Goal: Task Accomplishment & Management: Complete application form

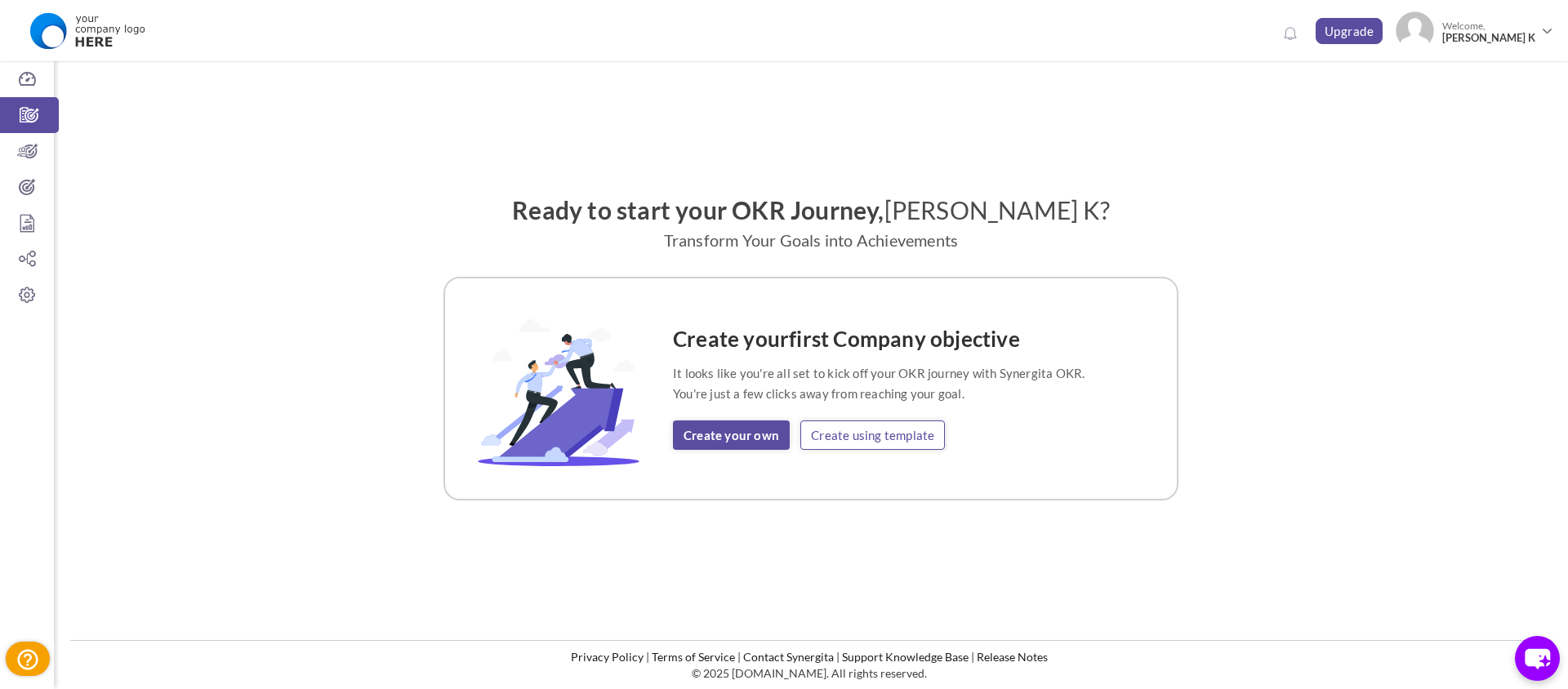
click at [896, 434] on link "Create using template" at bounding box center [873, 434] width 145 height 29
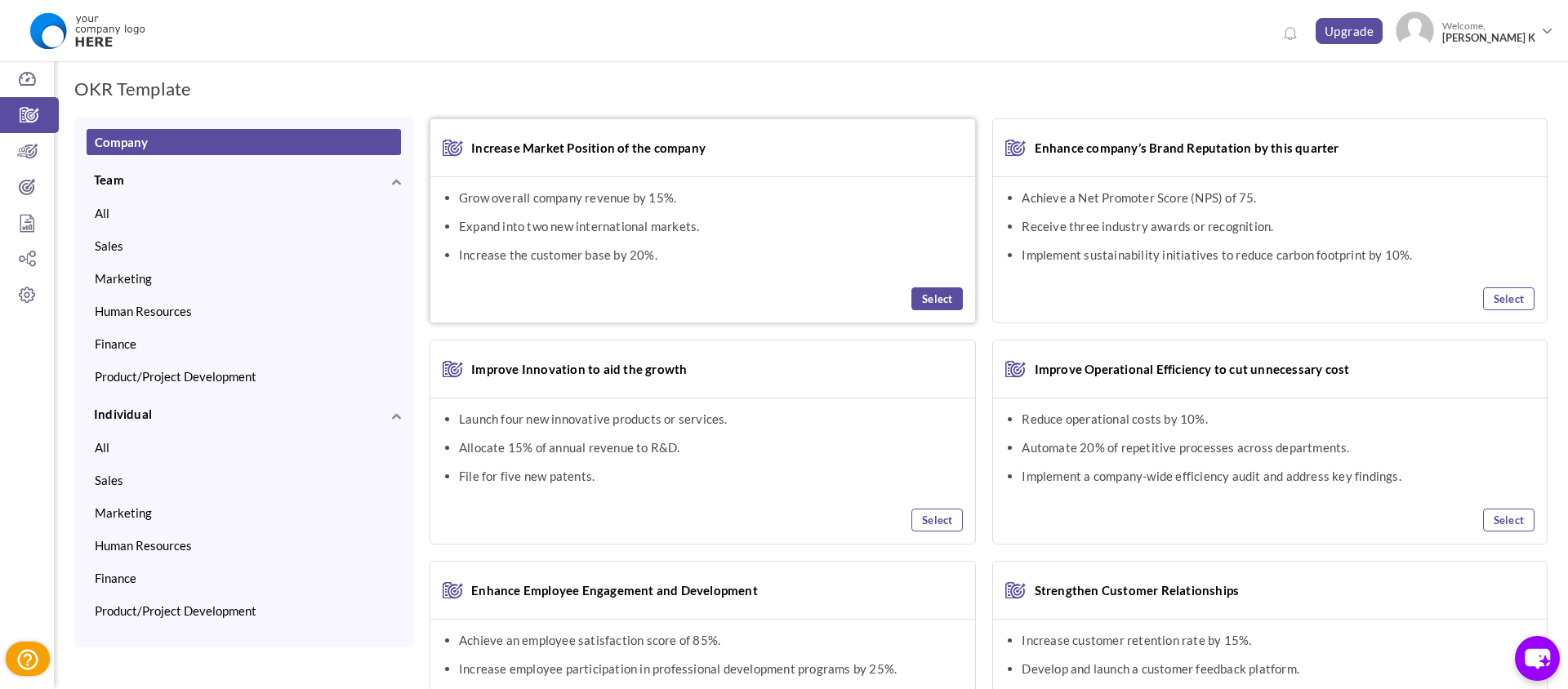
click at [946, 307] on link "Select" at bounding box center [938, 299] width 52 height 23
click at [940, 527] on link "Select" at bounding box center [938, 520] width 52 height 23
click at [1488, 85] on link "View Selected OKR (2)" at bounding box center [1488, 92] width 120 height 29
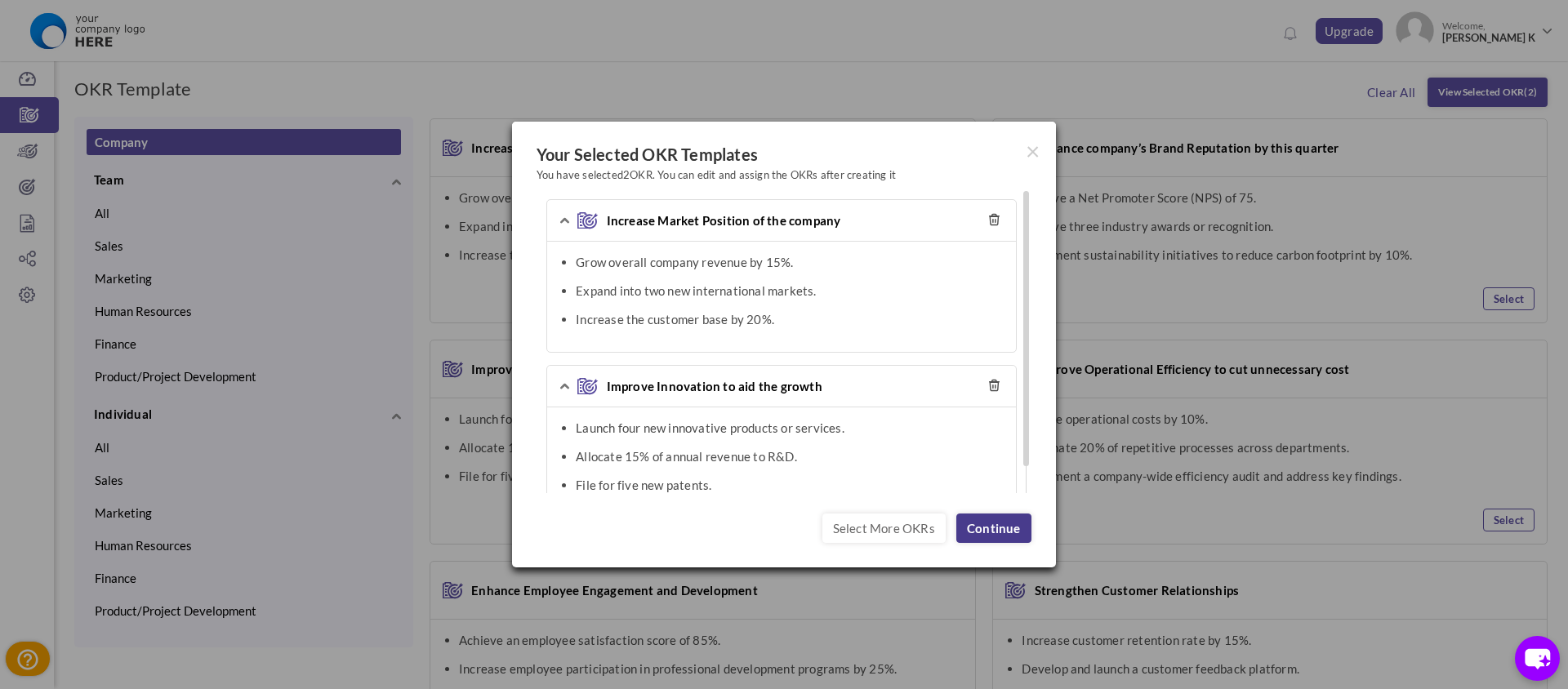
click at [981, 539] on link "Continue" at bounding box center [994, 527] width 75 height 29
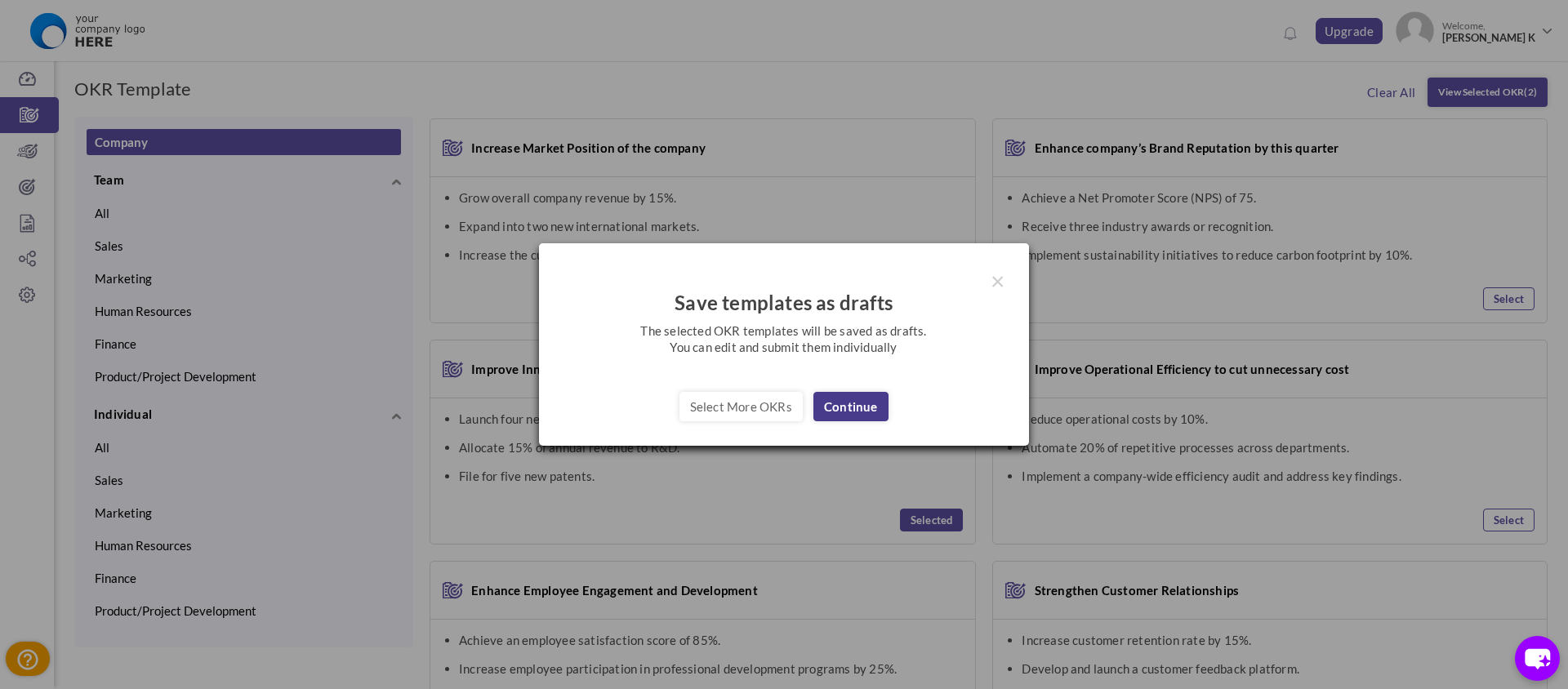
click at [859, 412] on link "Continue" at bounding box center [851, 406] width 75 height 29
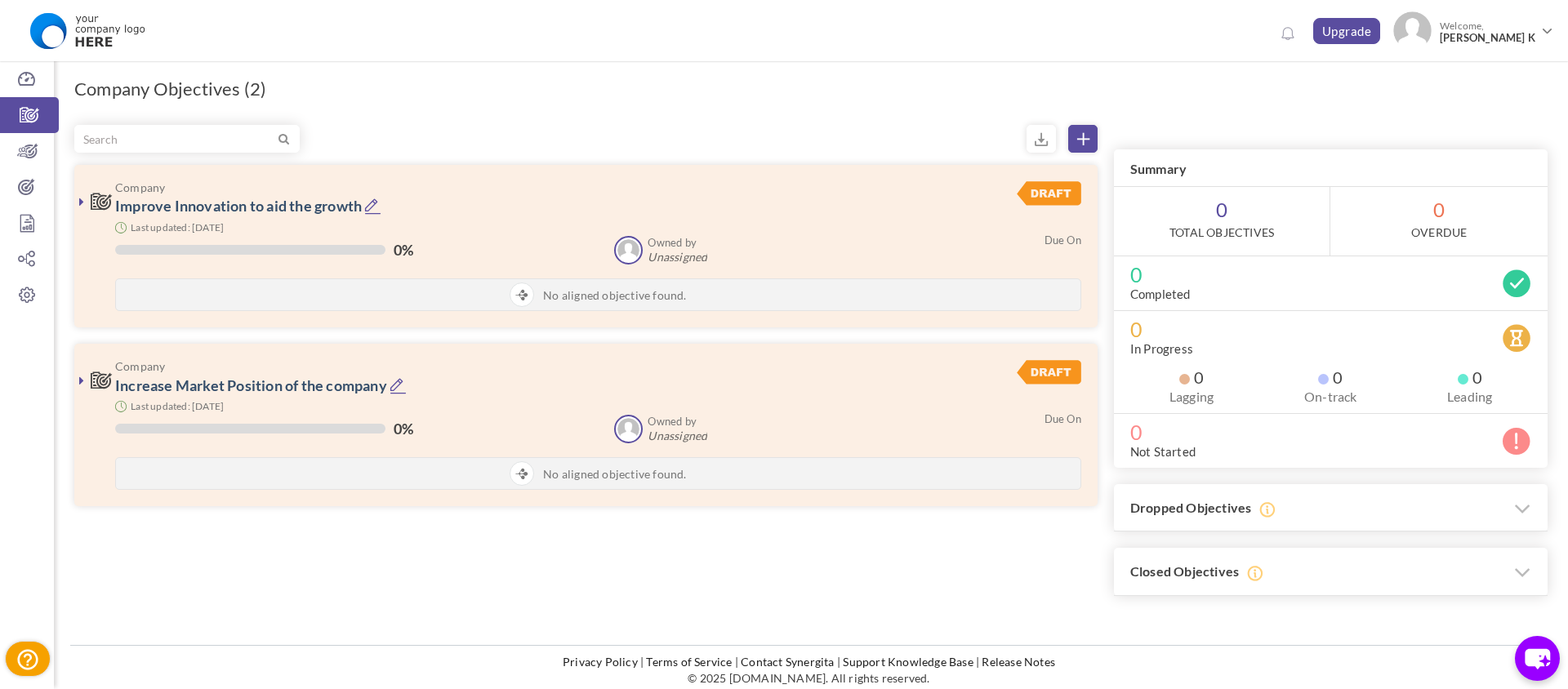
click at [1077, 154] on div "Filter Company Improve Innovation to aid the growth 0%" at bounding box center [589, 324] width 1032 height 397
click at [1083, 137] on icon at bounding box center [1084, 139] width 12 height 12
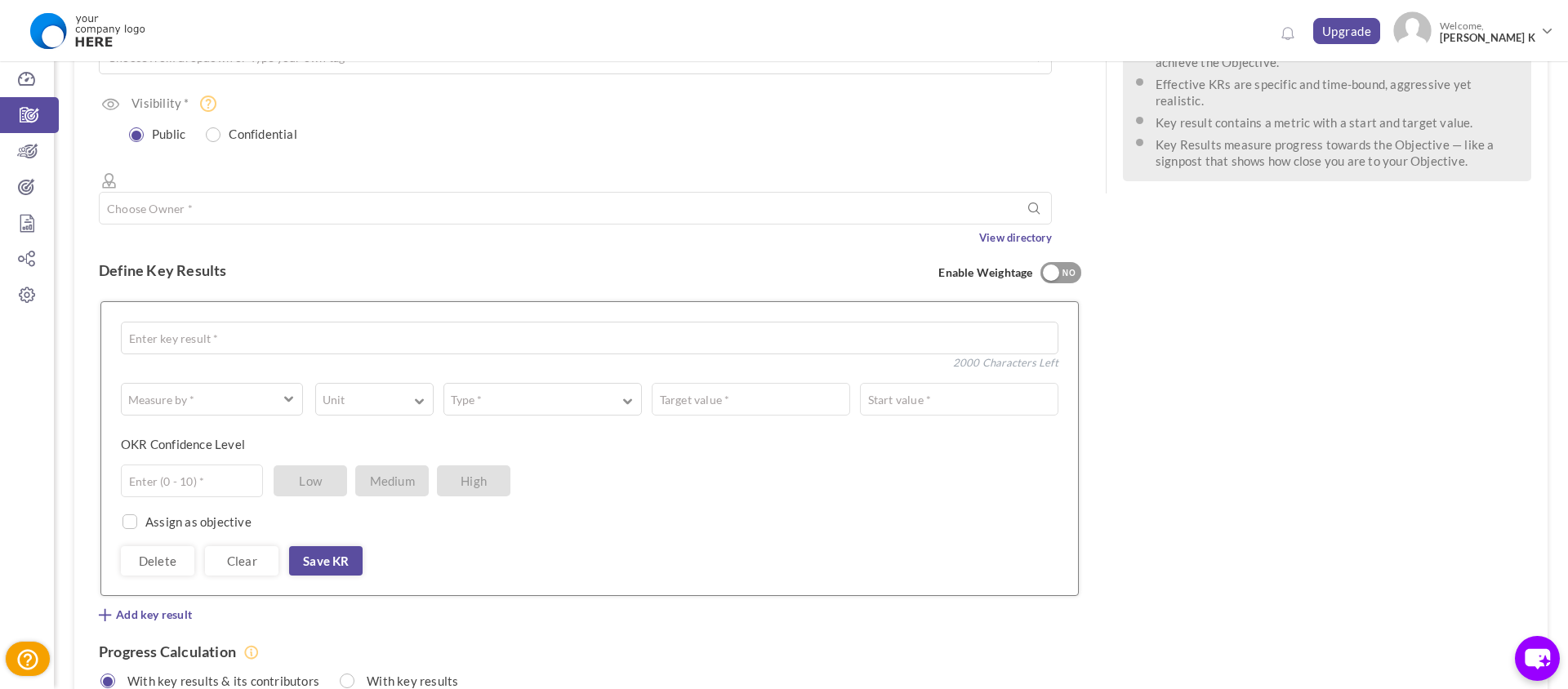
scroll to position [303, 0]
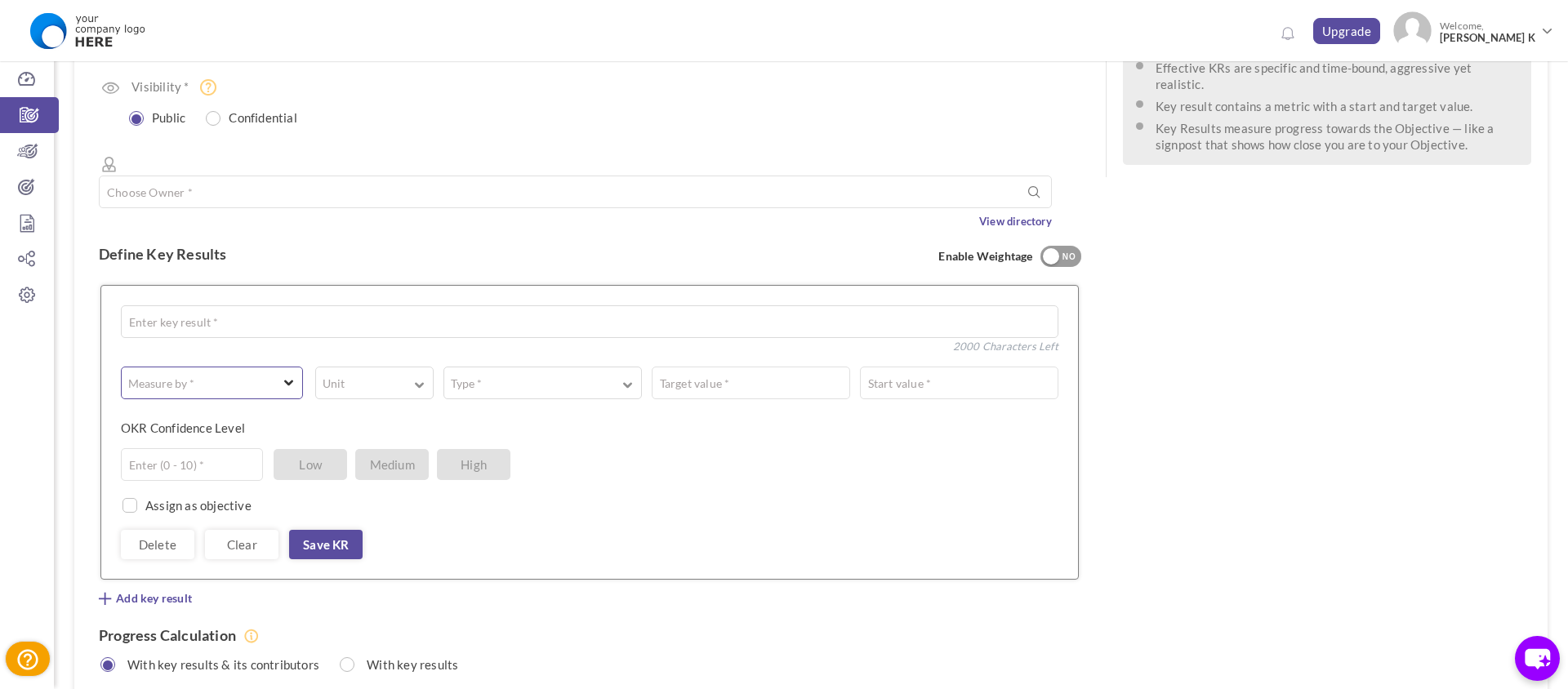
click at [295, 366] on button "Measure by *" at bounding box center [212, 382] width 182 height 33
click at [378, 366] on button "Unit" at bounding box center [375, 382] width 118 height 33
click at [594, 366] on button "Type *" at bounding box center [542, 382] width 199 height 33
click at [728, 366] on div "Measure by * # Number A Text ☑ Boolean Unit # % $ ₹ £ Custom Type * Equal to Sh…" at bounding box center [589, 462] width 938 height 193
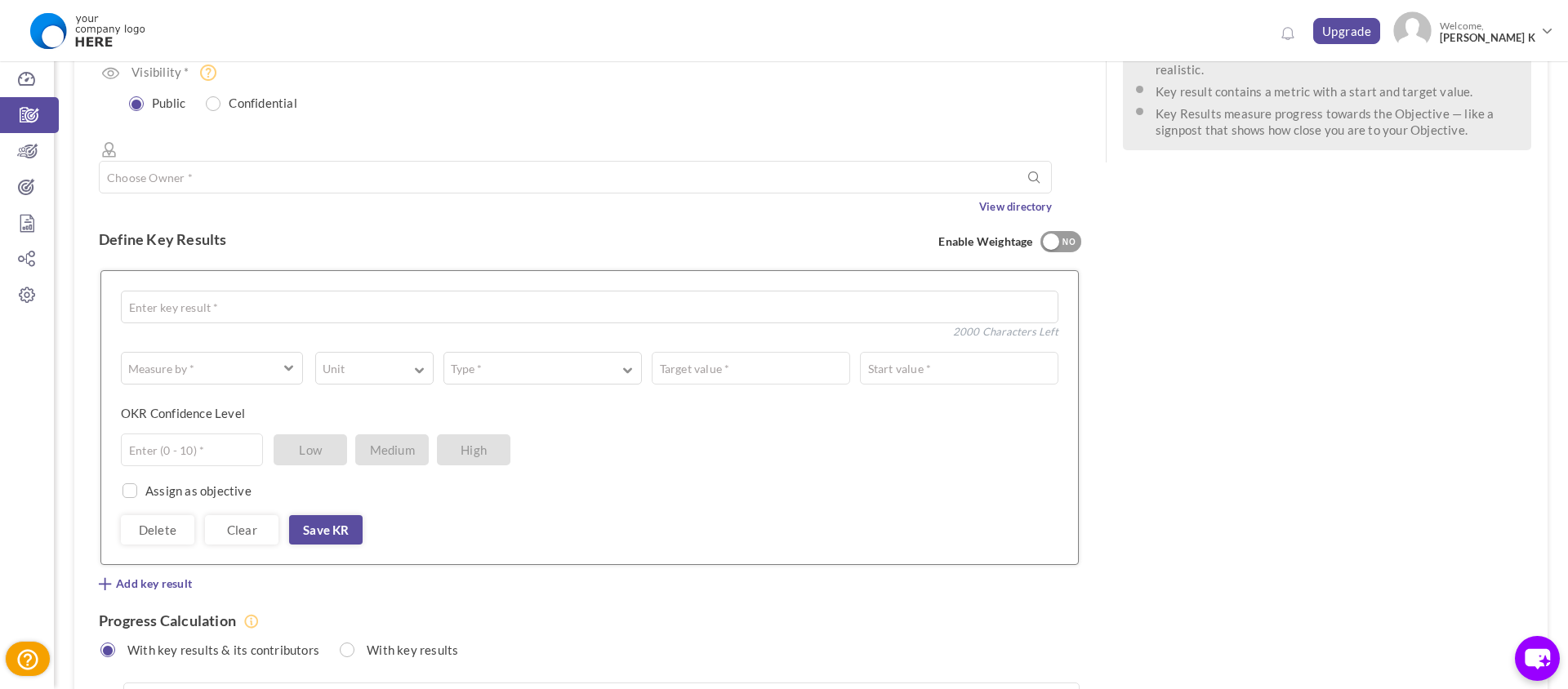
scroll to position [458, 0]
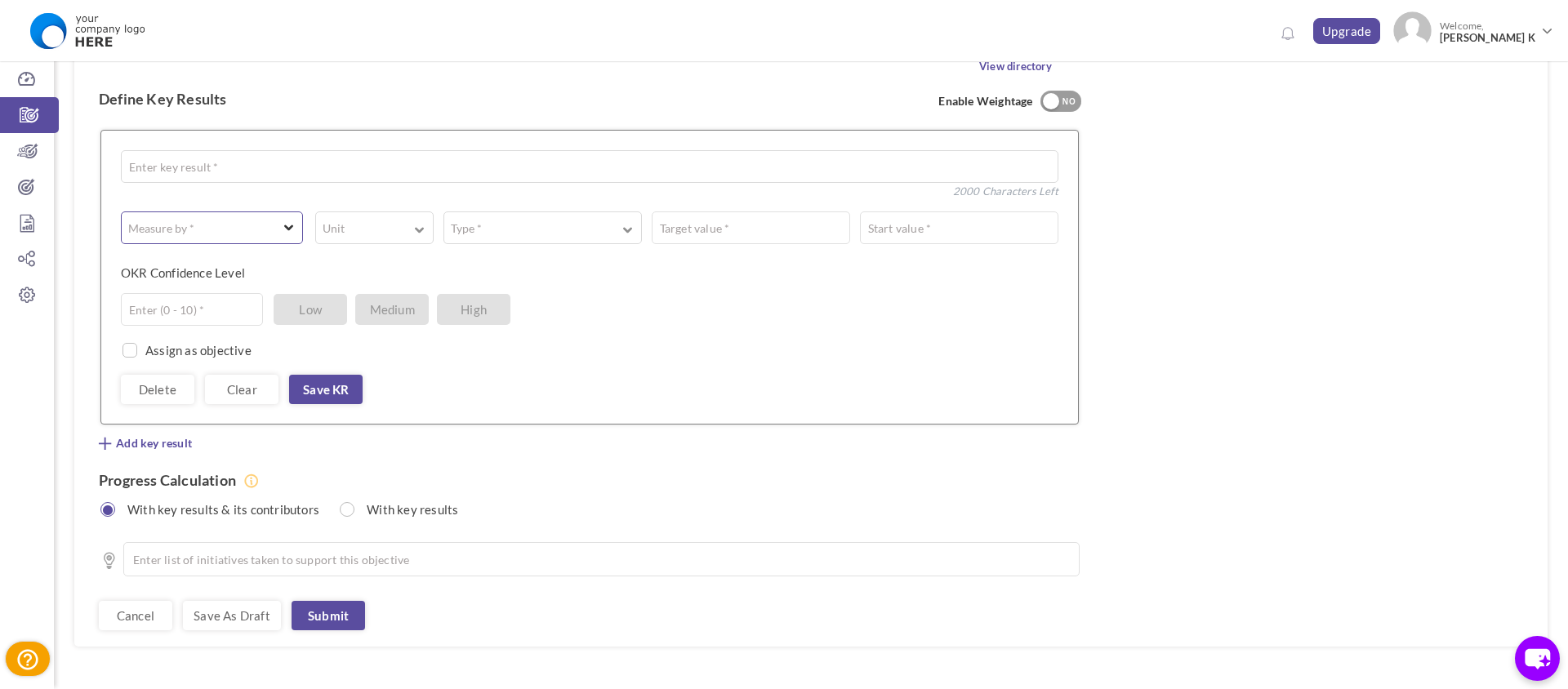
click at [286, 220] on span "button" at bounding box center [290, 226] width 10 height 12
click at [333, 212] on button "Unit" at bounding box center [375, 228] width 118 height 33
click at [537, 265] on div "OKR Confidence Level Enter (0 - 10) * Low Medium High" at bounding box center [583, 279] width 926 height 29
click at [182, 294] on input "text" at bounding box center [192, 310] width 142 height 33
click at [491, 326] on div "Assign as objective Team Individual Choose Owner * View directory" at bounding box center [589, 342] width 938 height 33
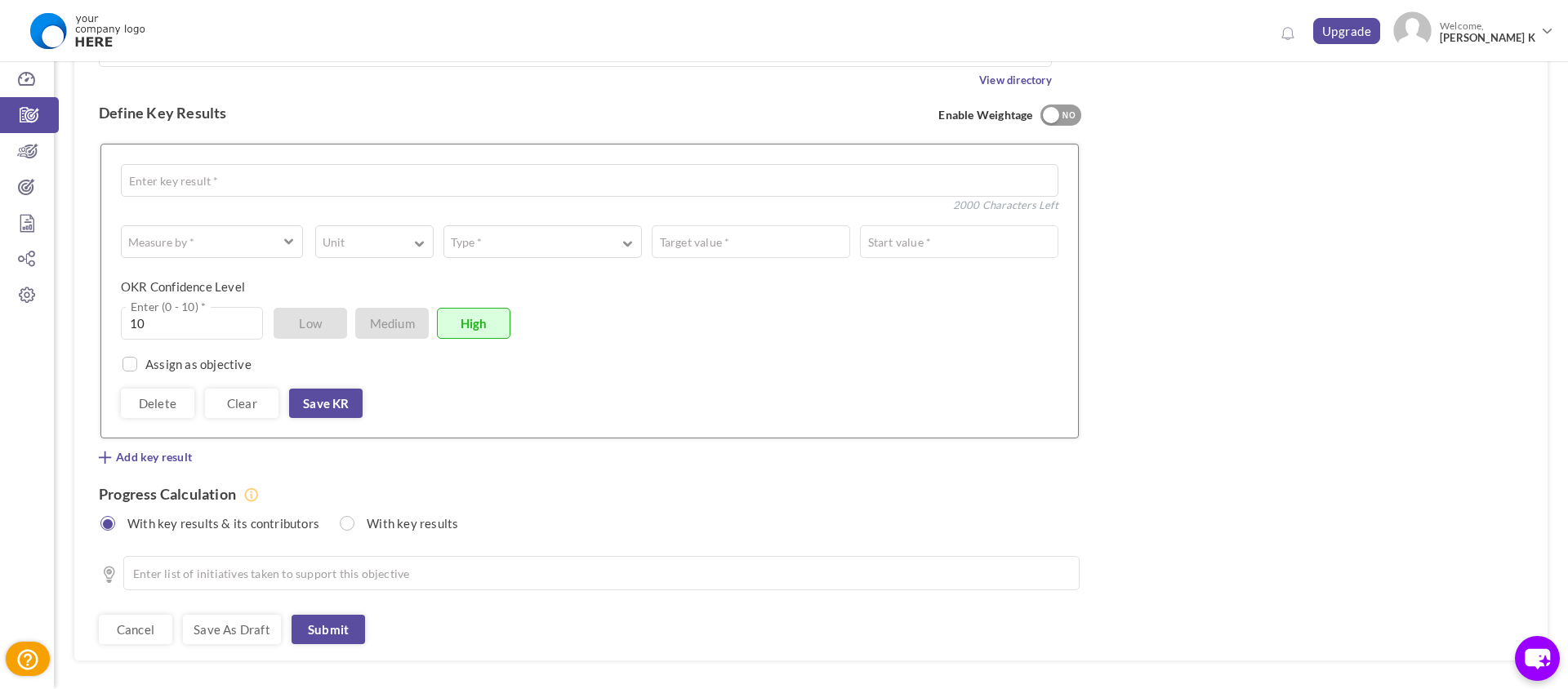
scroll to position [443, 0]
click at [148, 308] on input "10" at bounding box center [192, 324] width 142 height 33
type input "1"
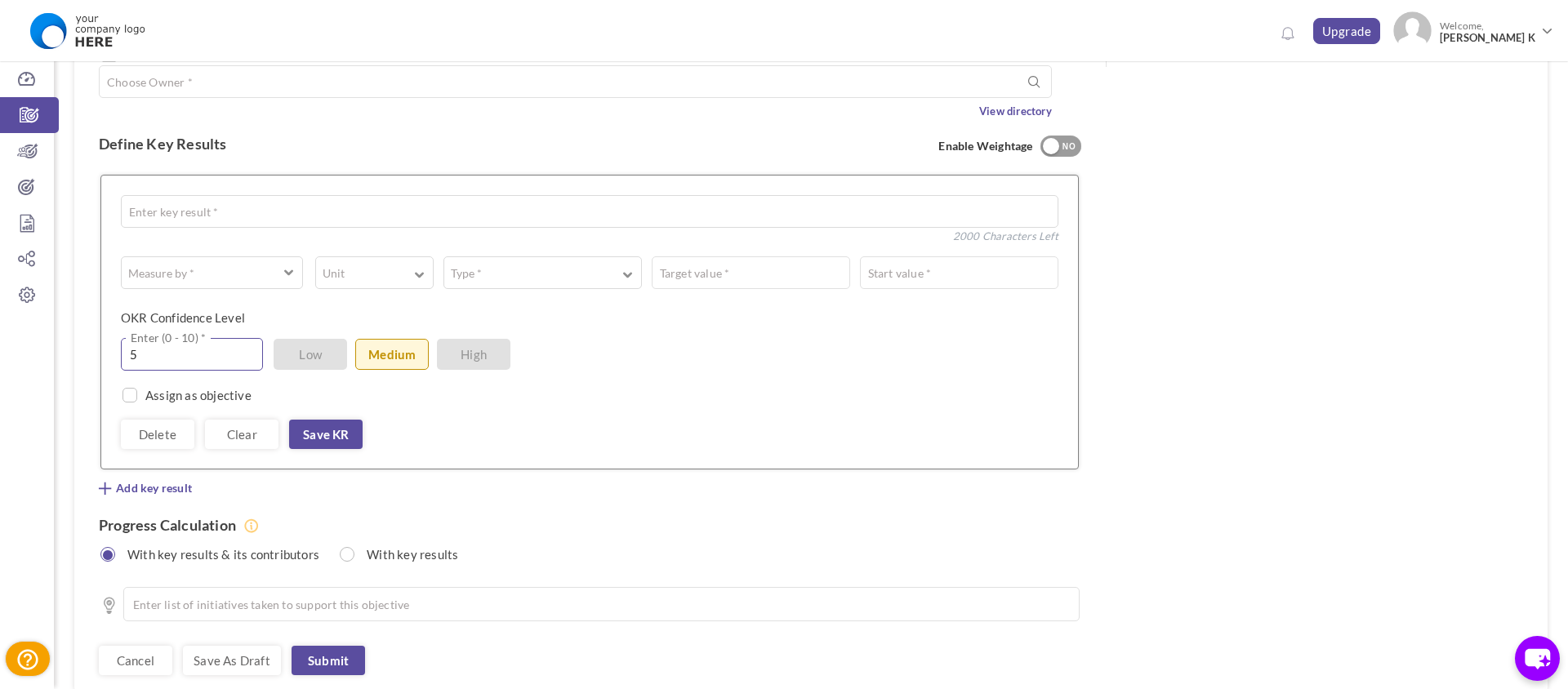
scroll to position [410, 0]
type input "5"
click at [123, 393] on input "checkbox" at bounding box center [126, 400] width 15 height 15
checkbox input "true"
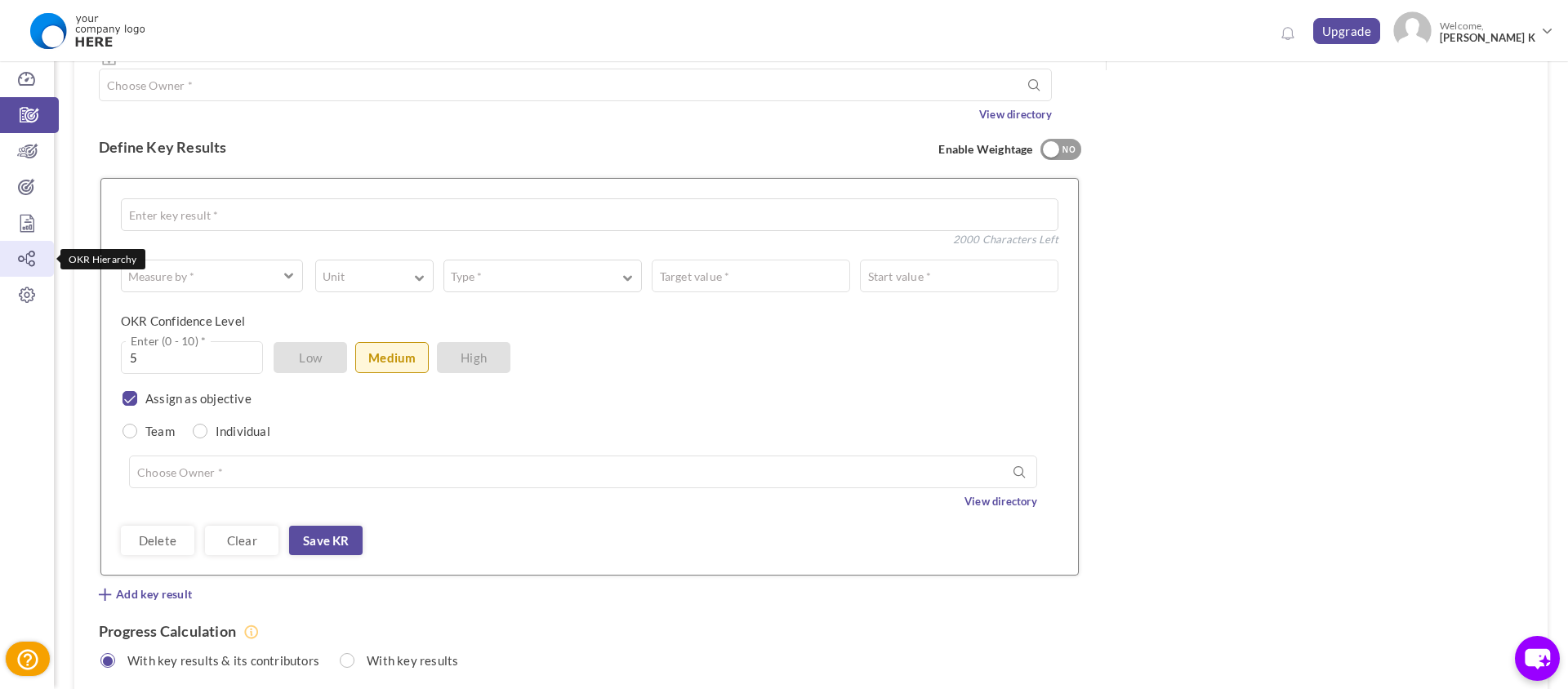
click at [18, 267] on icon at bounding box center [27, 259] width 54 height 16
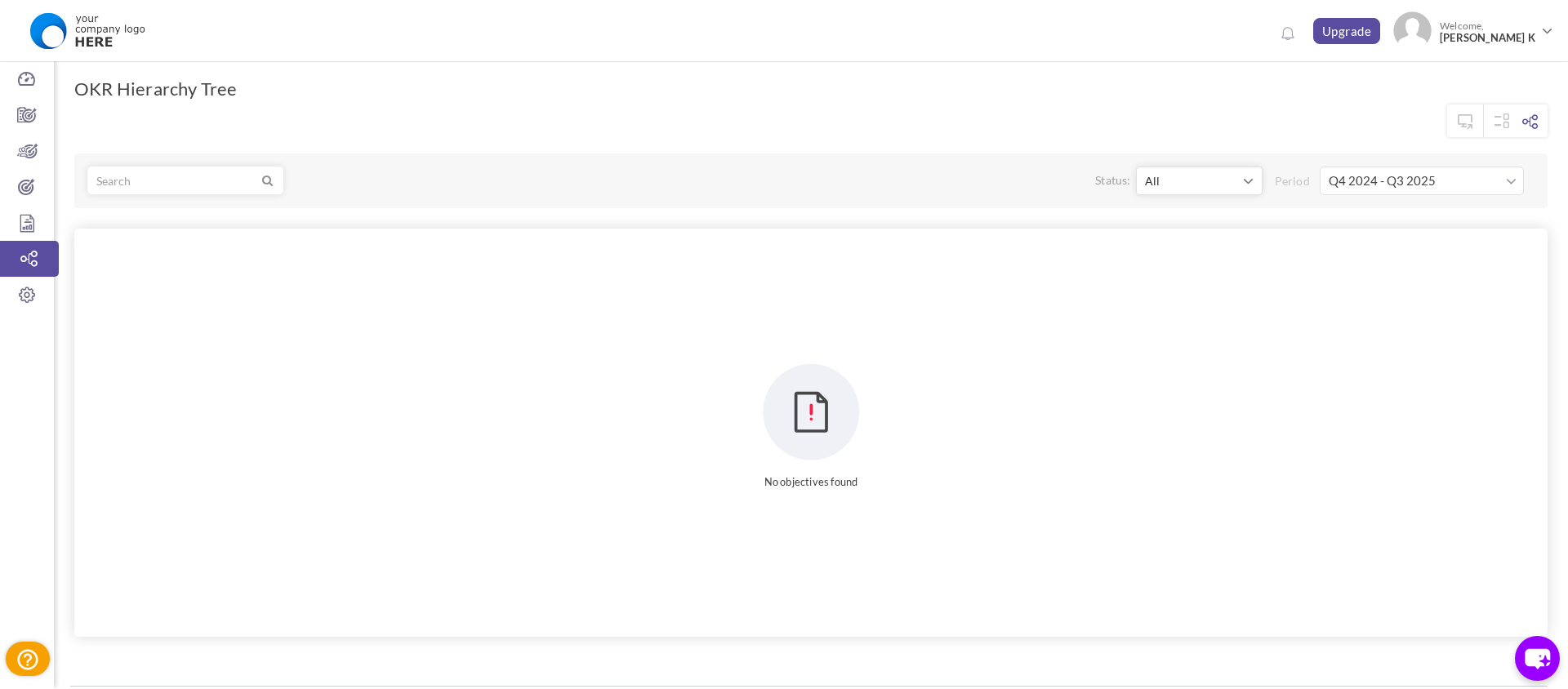
scroll to position [29, 0]
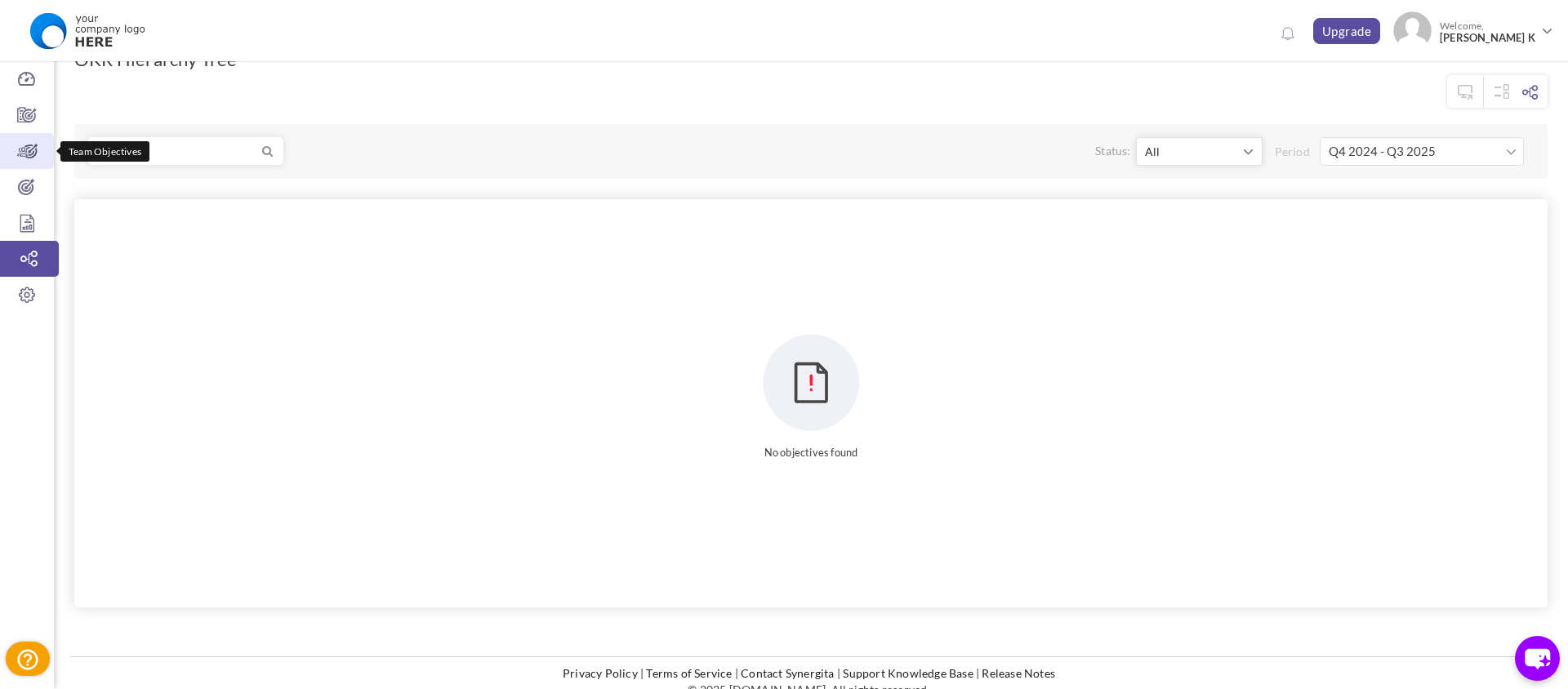
click at [44, 140] on link "Team Objectives" at bounding box center [27, 151] width 54 height 36
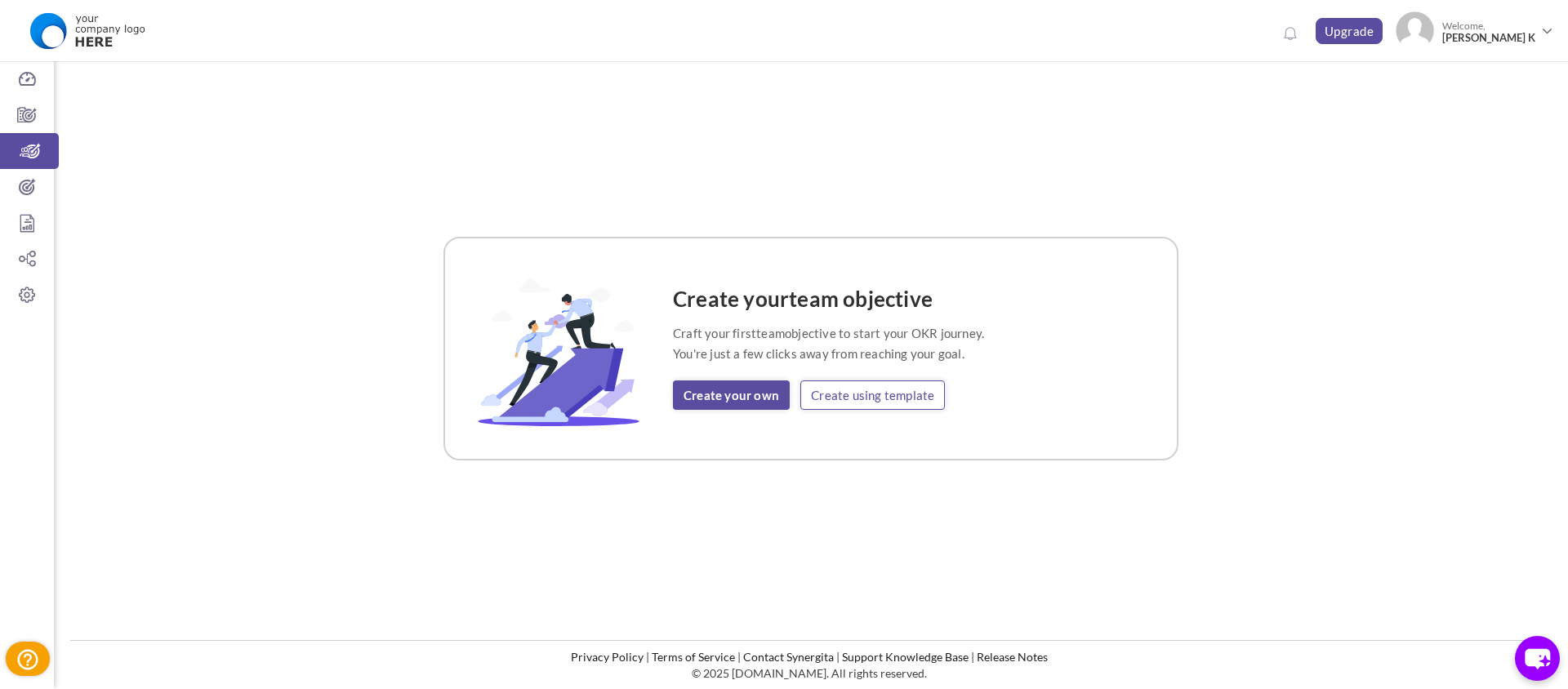
click at [895, 392] on link "Create using template" at bounding box center [873, 394] width 145 height 29
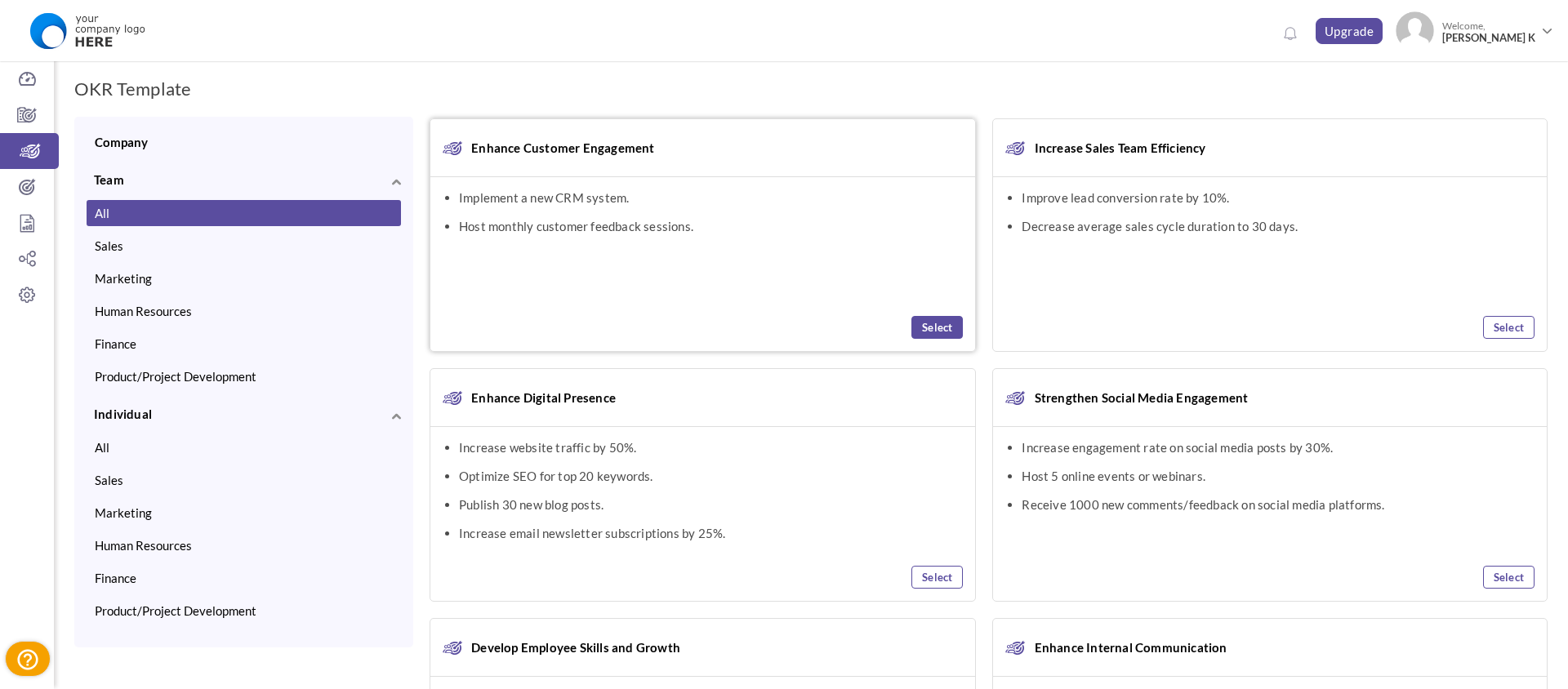
click at [953, 327] on link "Select" at bounding box center [938, 328] width 52 height 23
click at [924, 590] on div "Enhance Digital Presence Increase website traffic by 50%. Optimize SEO for top …" at bounding box center [703, 485] width 547 height 234
click at [927, 584] on link "Select" at bounding box center [938, 577] width 52 height 23
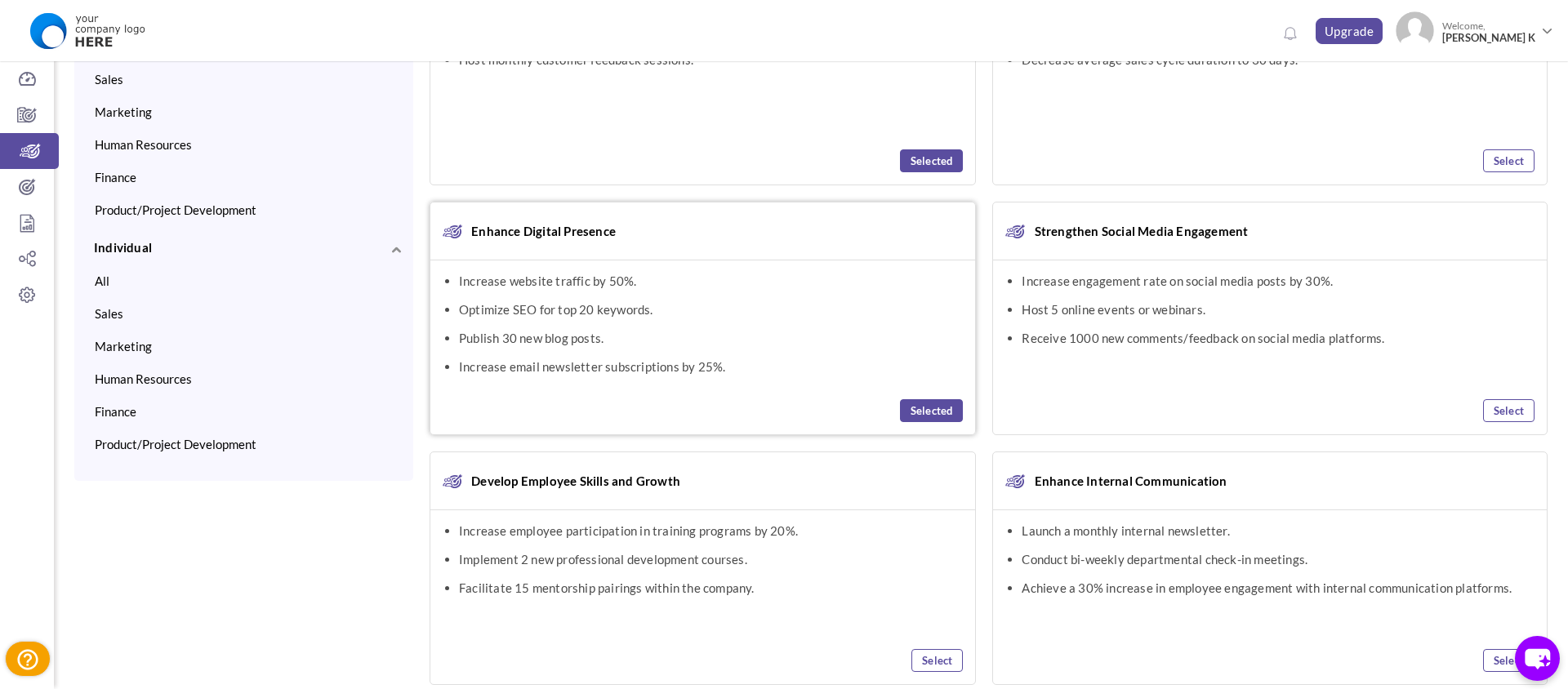
scroll to position [168, 0]
click at [926, 661] on link "Select" at bounding box center [938, 659] width 52 height 23
click at [1514, 402] on link "Select" at bounding box center [1509, 409] width 52 height 23
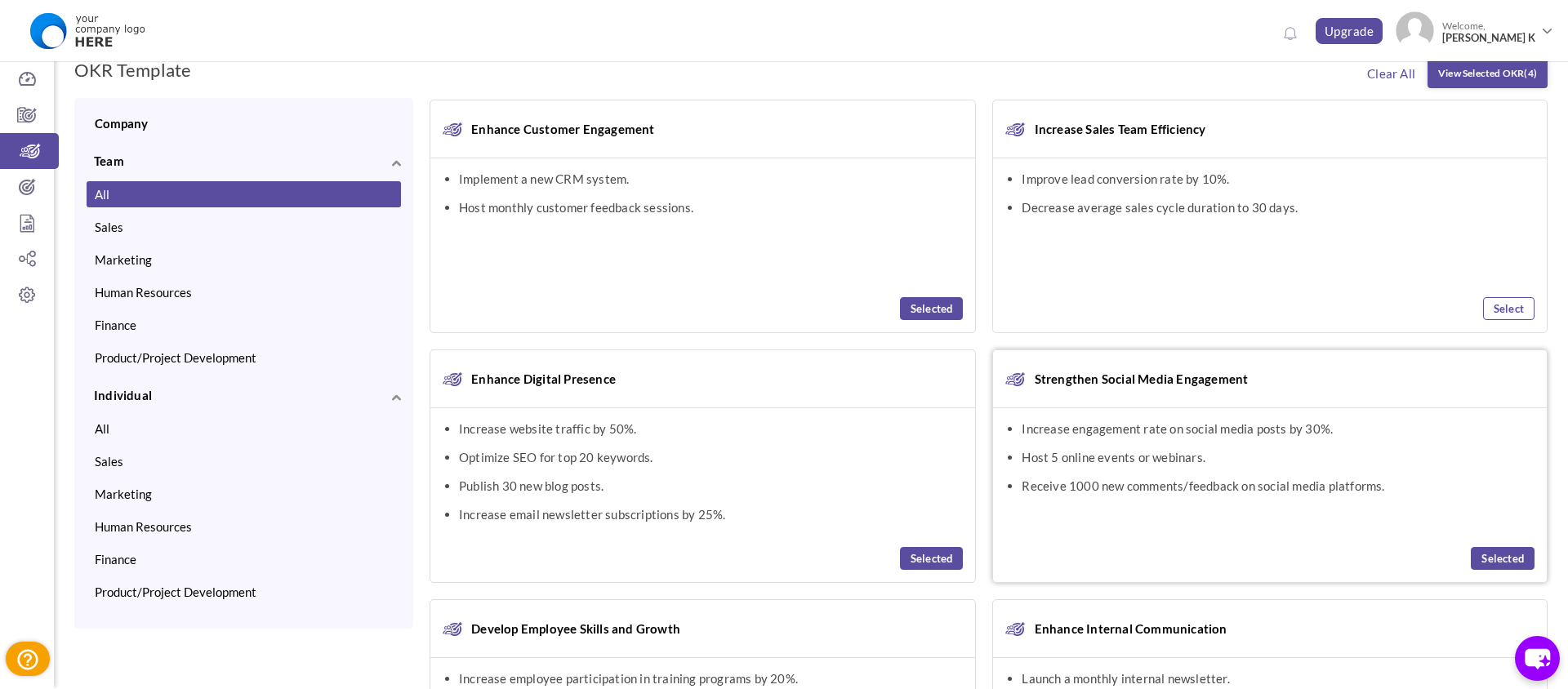
scroll to position [0, 0]
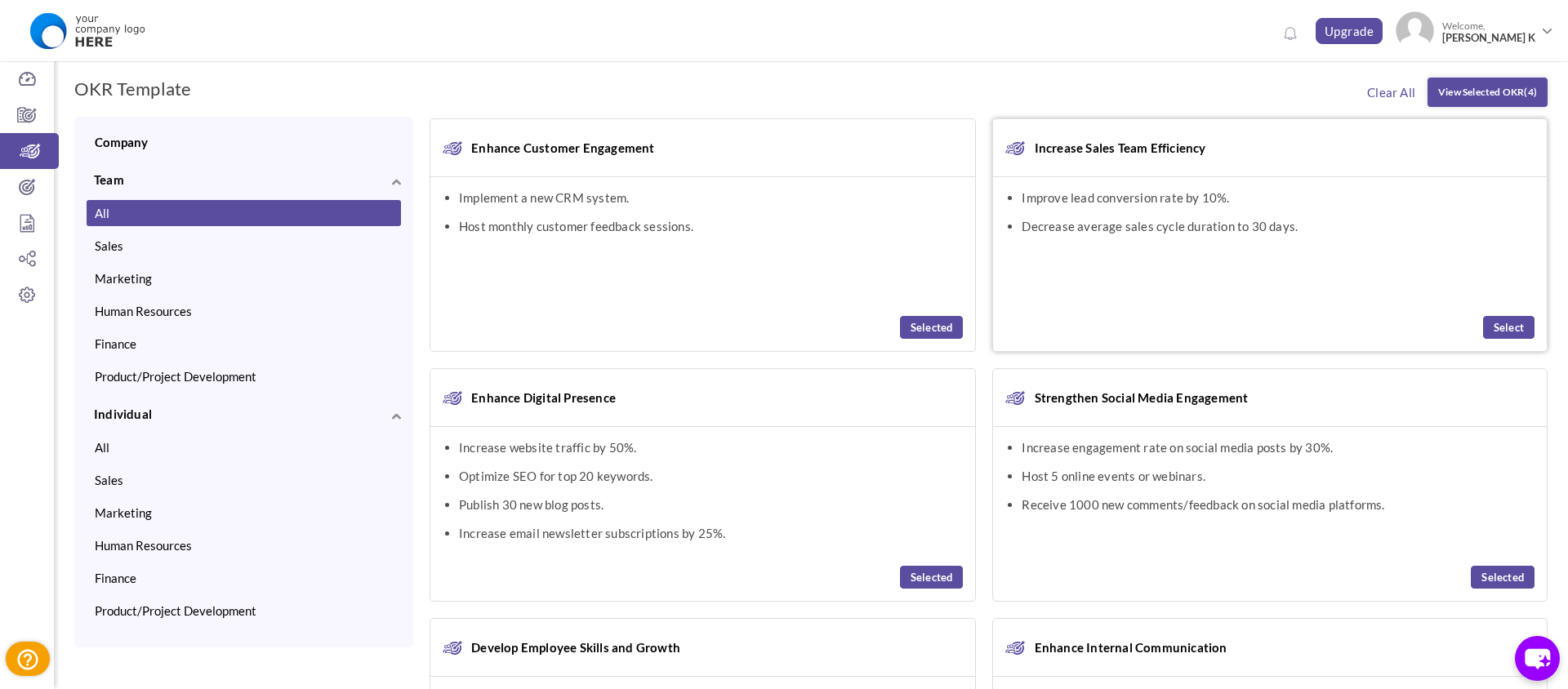
click at [1518, 319] on link "Select" at bounding box center [1509, 328] width 52 height 23
click at [1490, 98] on link "View Selected OKR (5)" at bounding box center [1488, 92] width 120 height 29
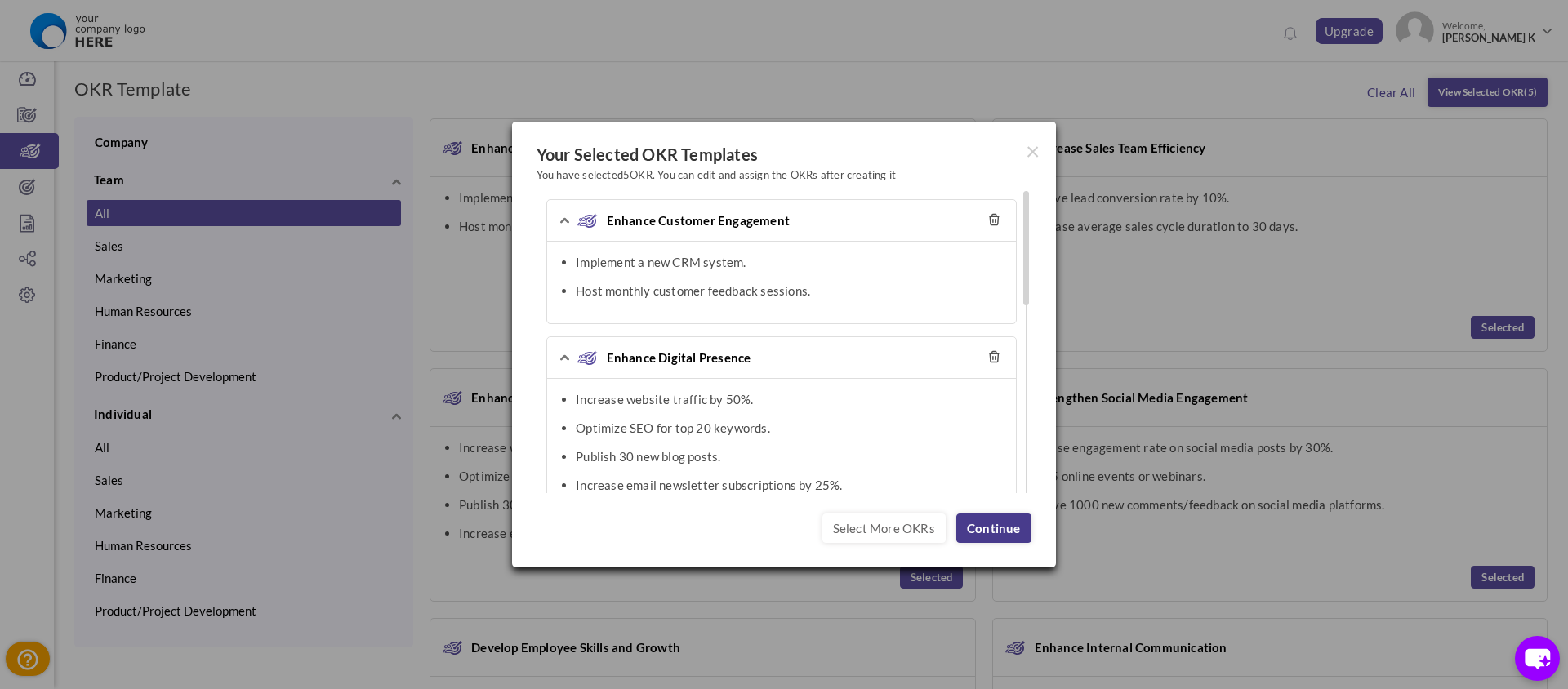
click at [989, 527] on link "Continue" at bounding box center [994, 527] width 75 height 29
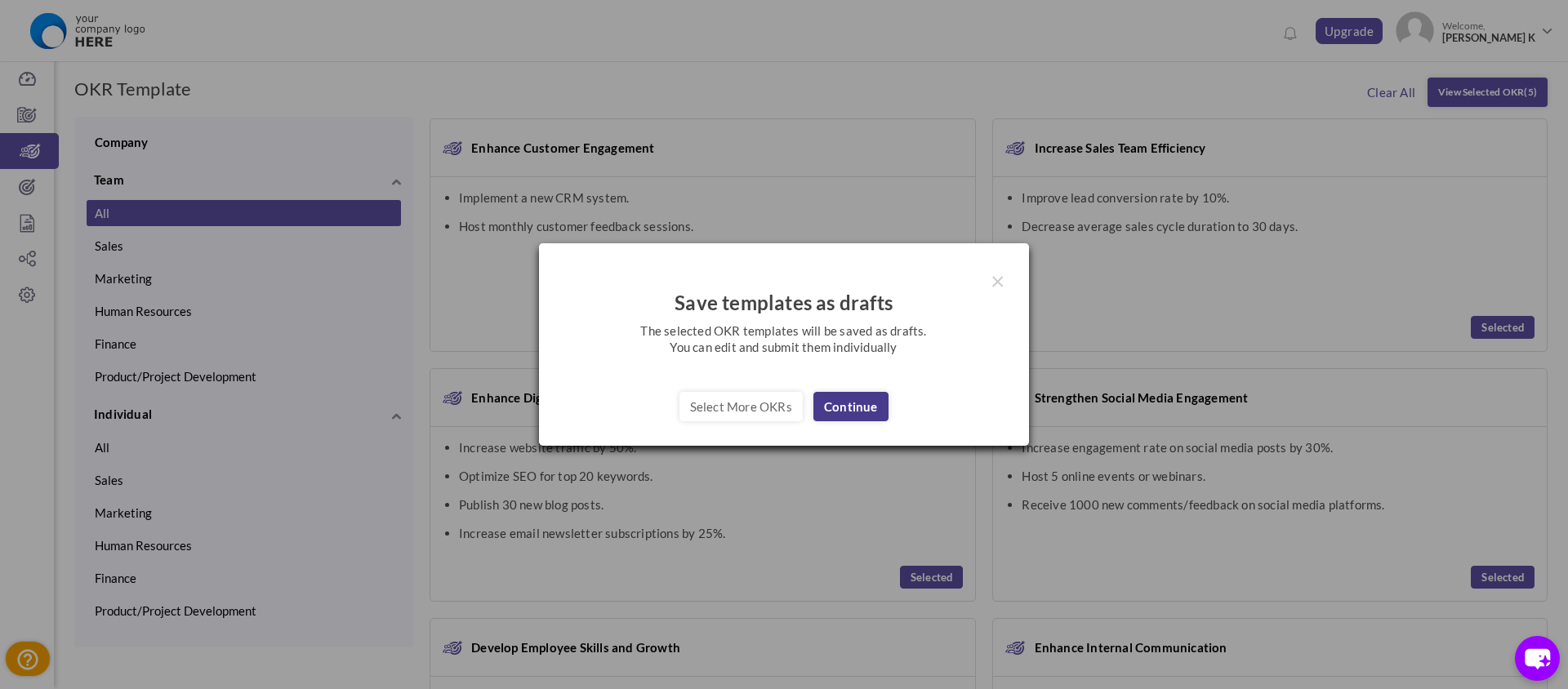
click at [848, 394] on link "Continue" at bounding box center [851, 406] width 75 height 29
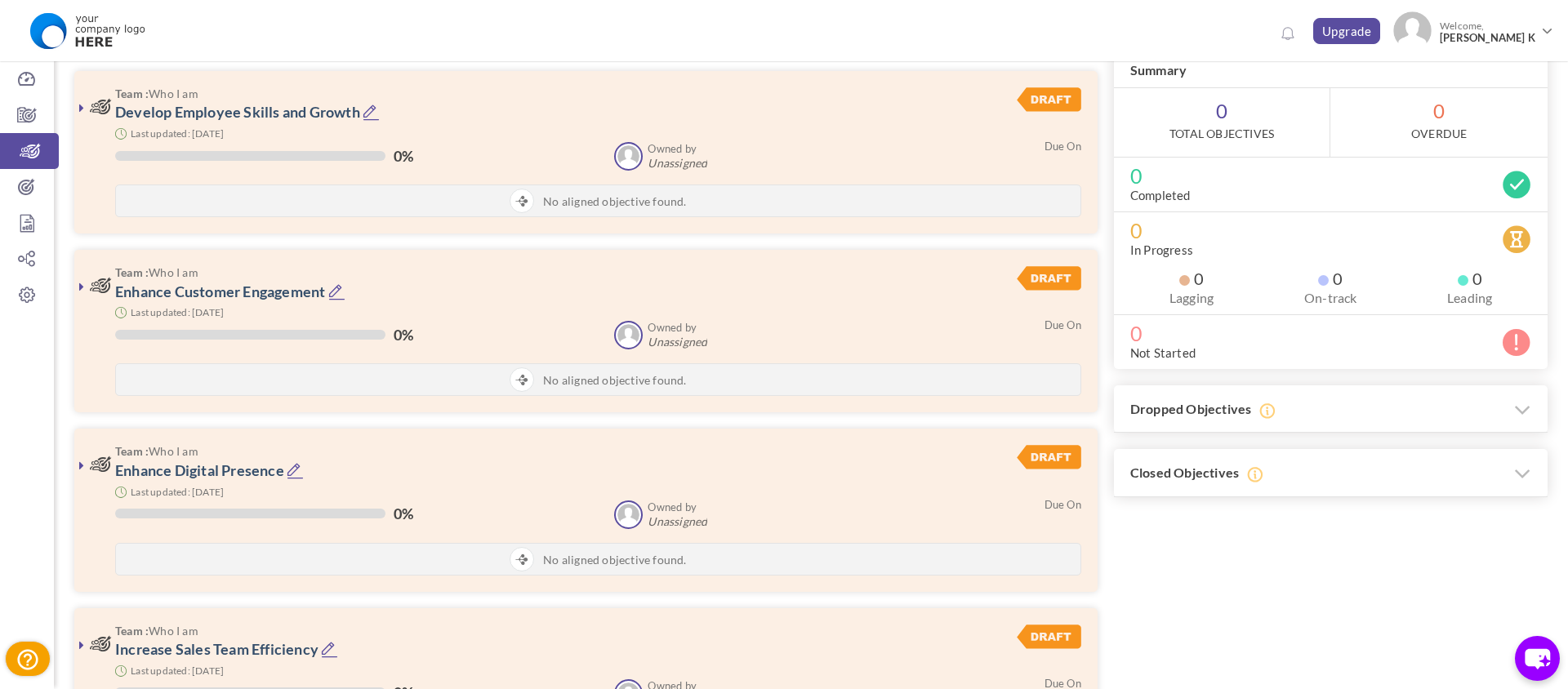
scroll to position [111, 0]
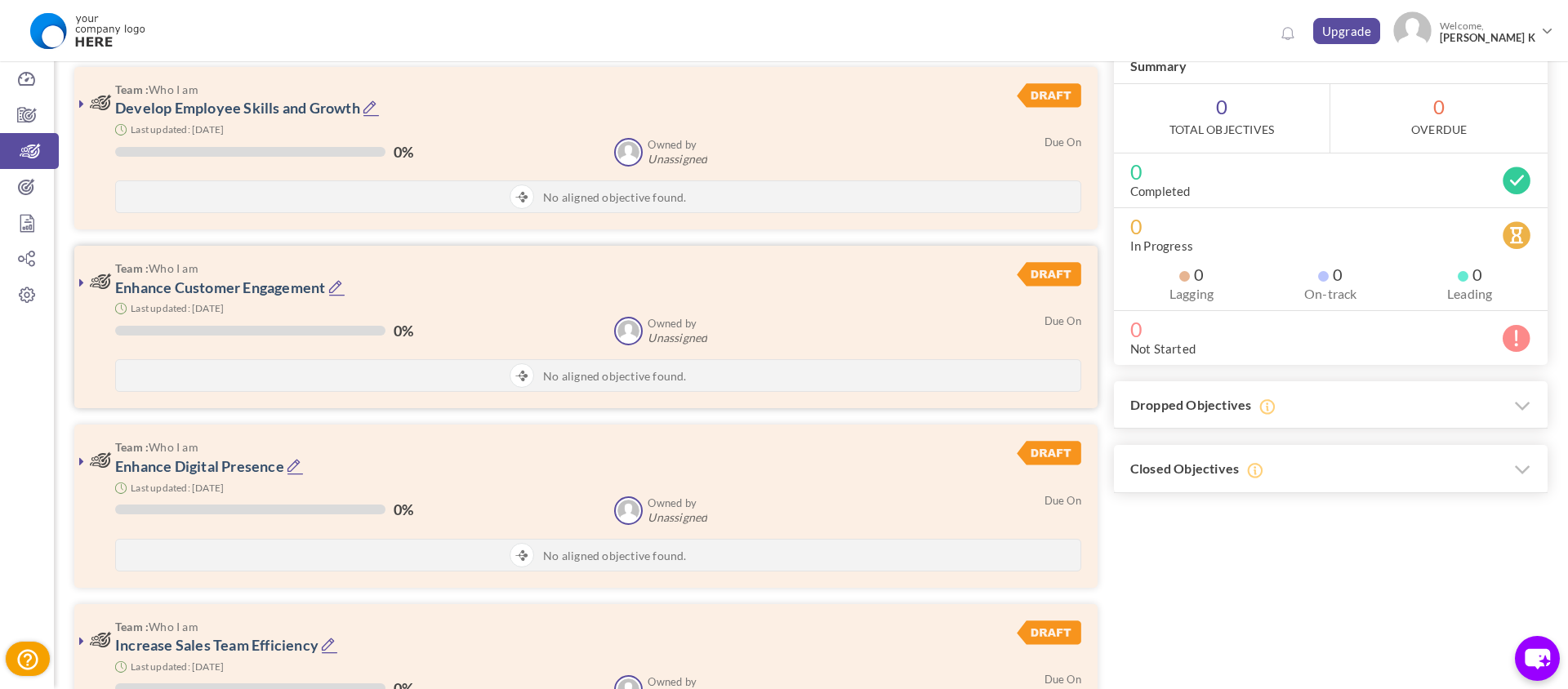
click at [666, 370] on span "No aligned objective found." at bounding box center [614, 376] width 143 height 16
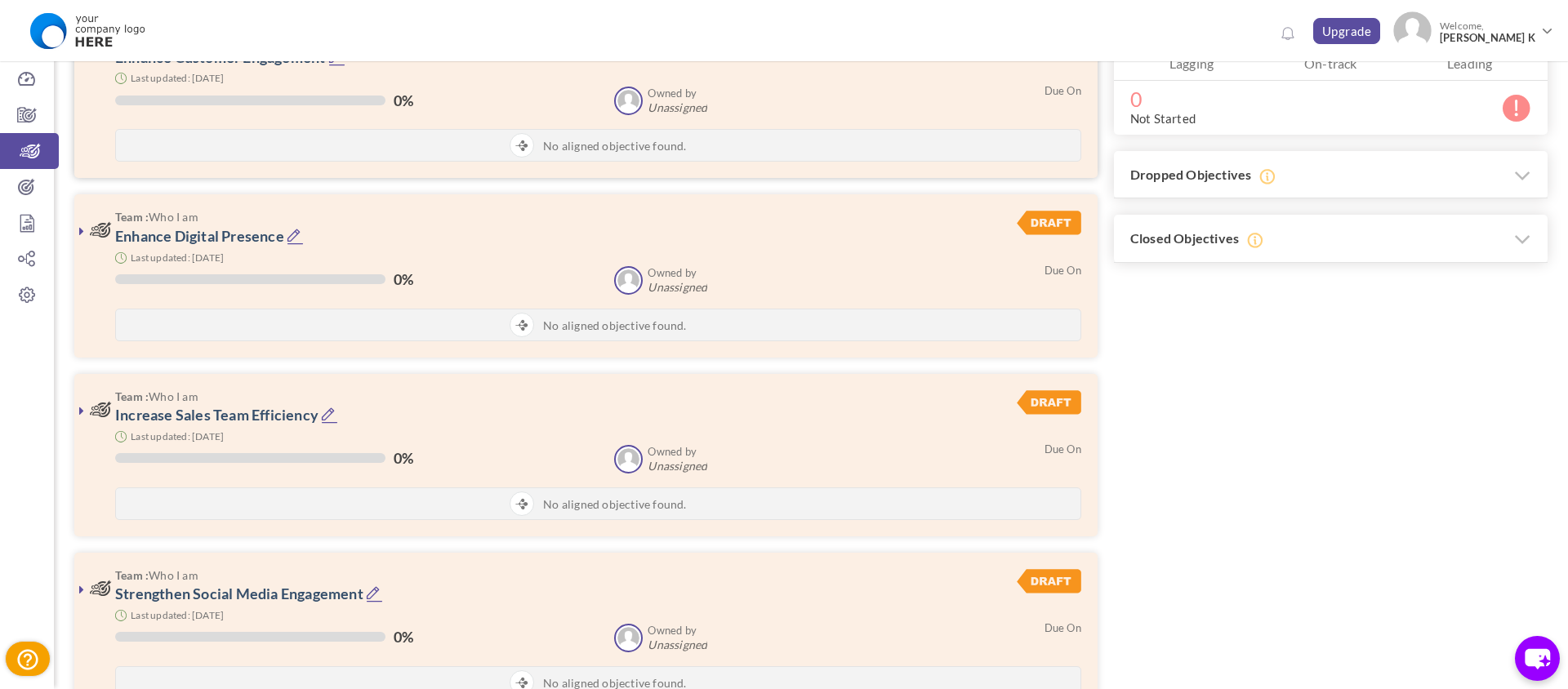
scroll to position [0, 0]
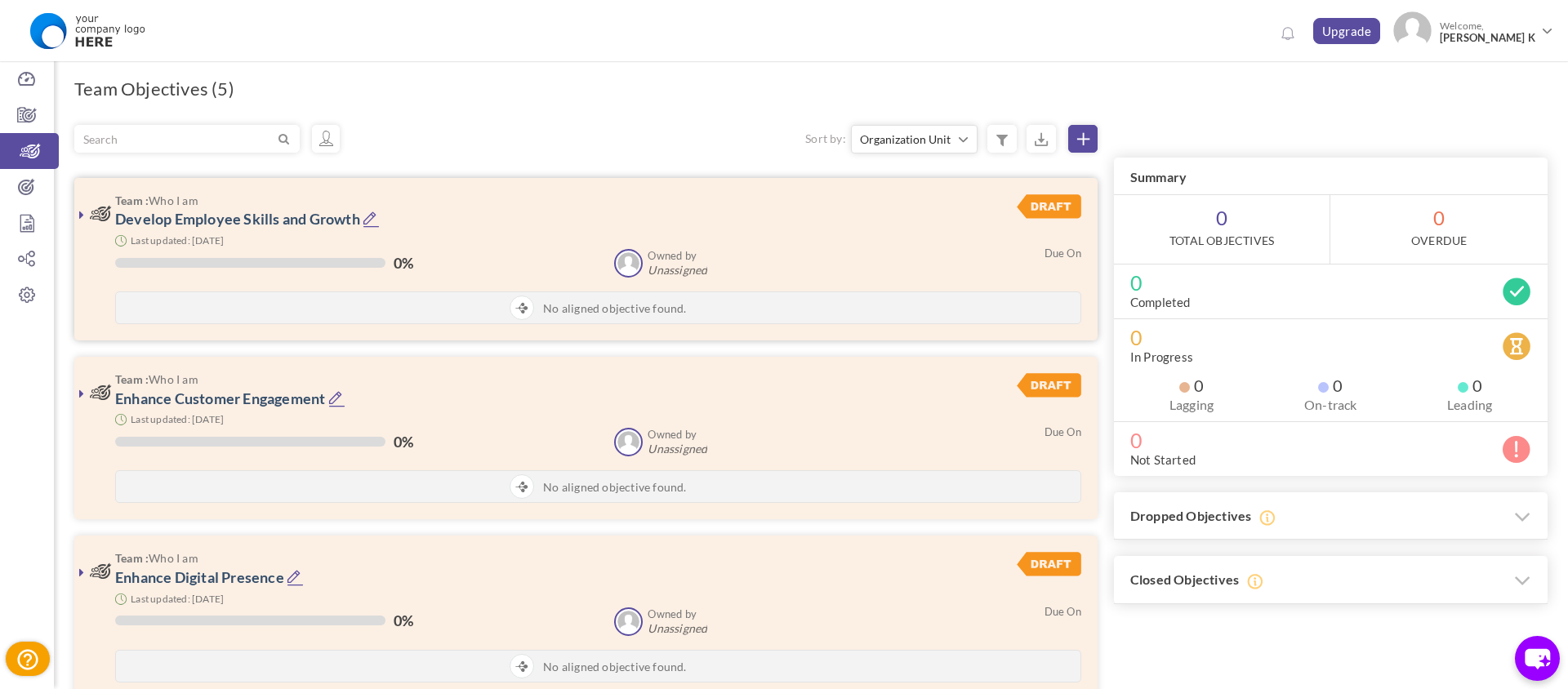
click at [375, 216] on icon at bounding box center [371, 219] width 17 height 17
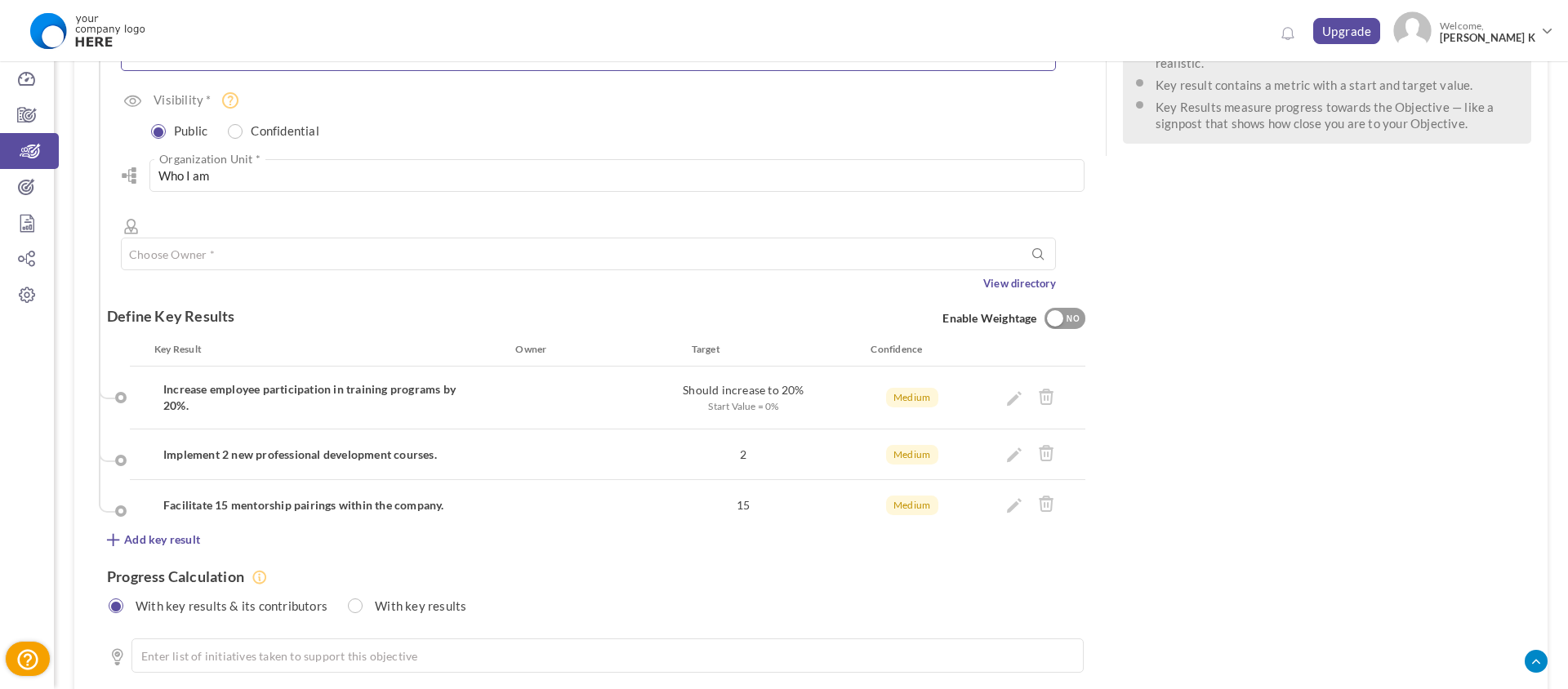
scroll to position [328, 0]
click at [1079, 305] on div "YES NO" at bounding box center [1065, 316] width 41 height 23
click at [1073, 309] on div "NO" at bounding box center [1074, 316] width 27 height 15
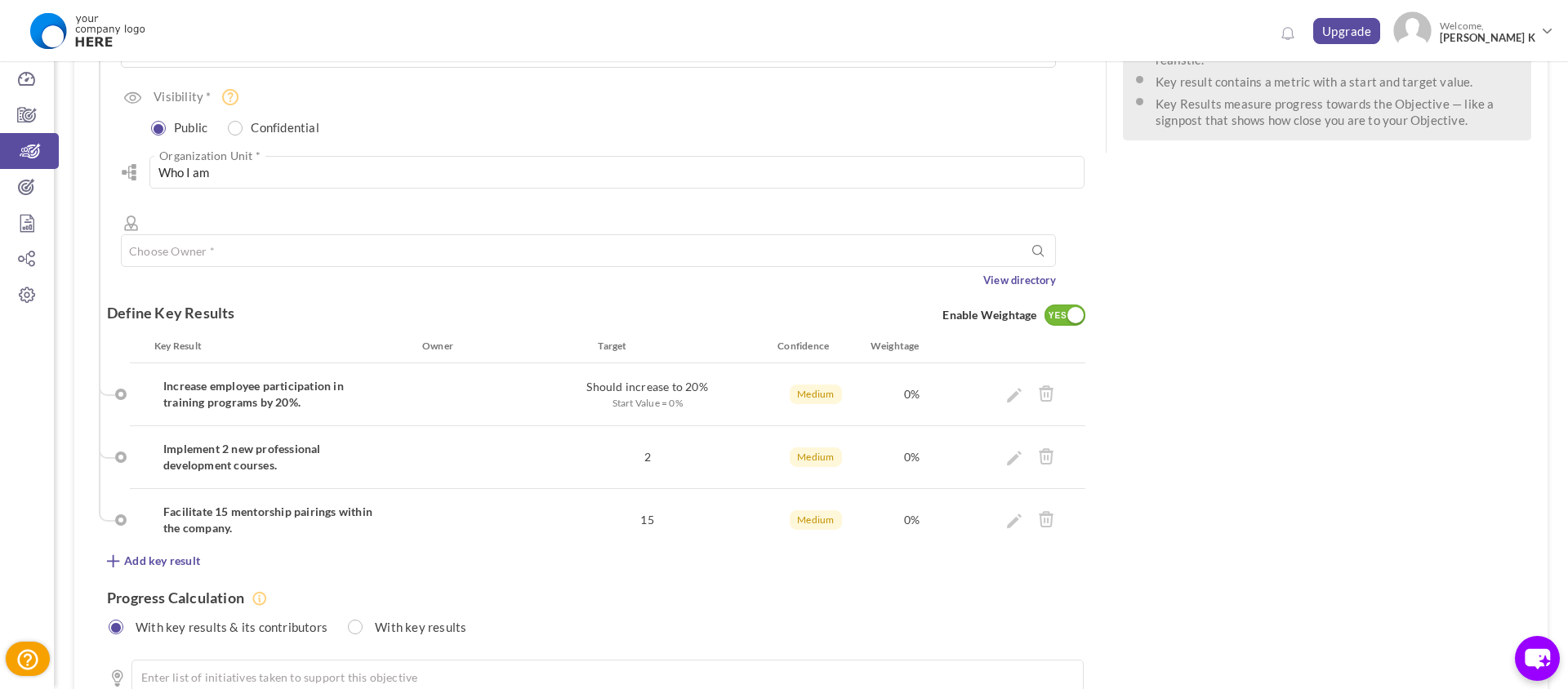
click at [1073, 308] on div at bounding box center [1076, 316] width 16 height 16
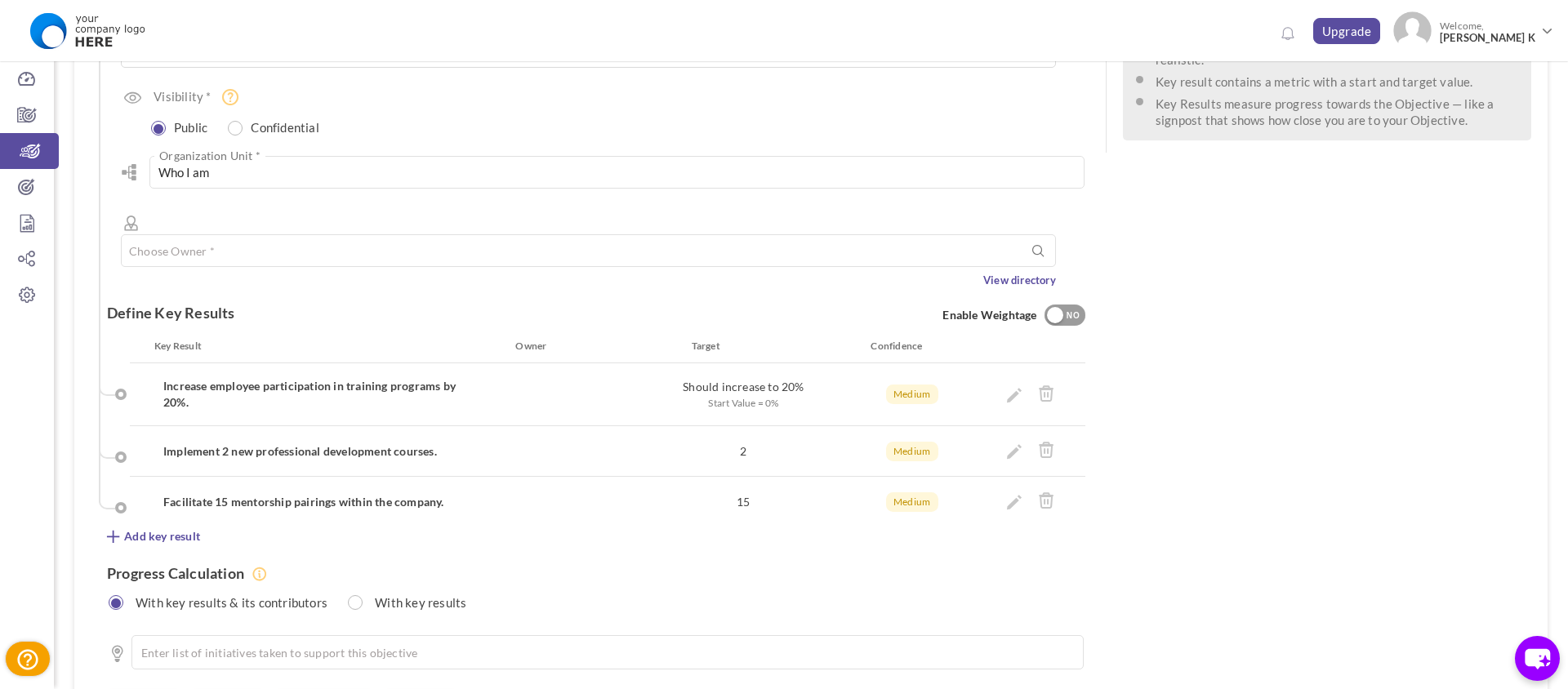
click at [1073, 309] on div "NO" at bounding box center [1074, 316] width 27 height 15
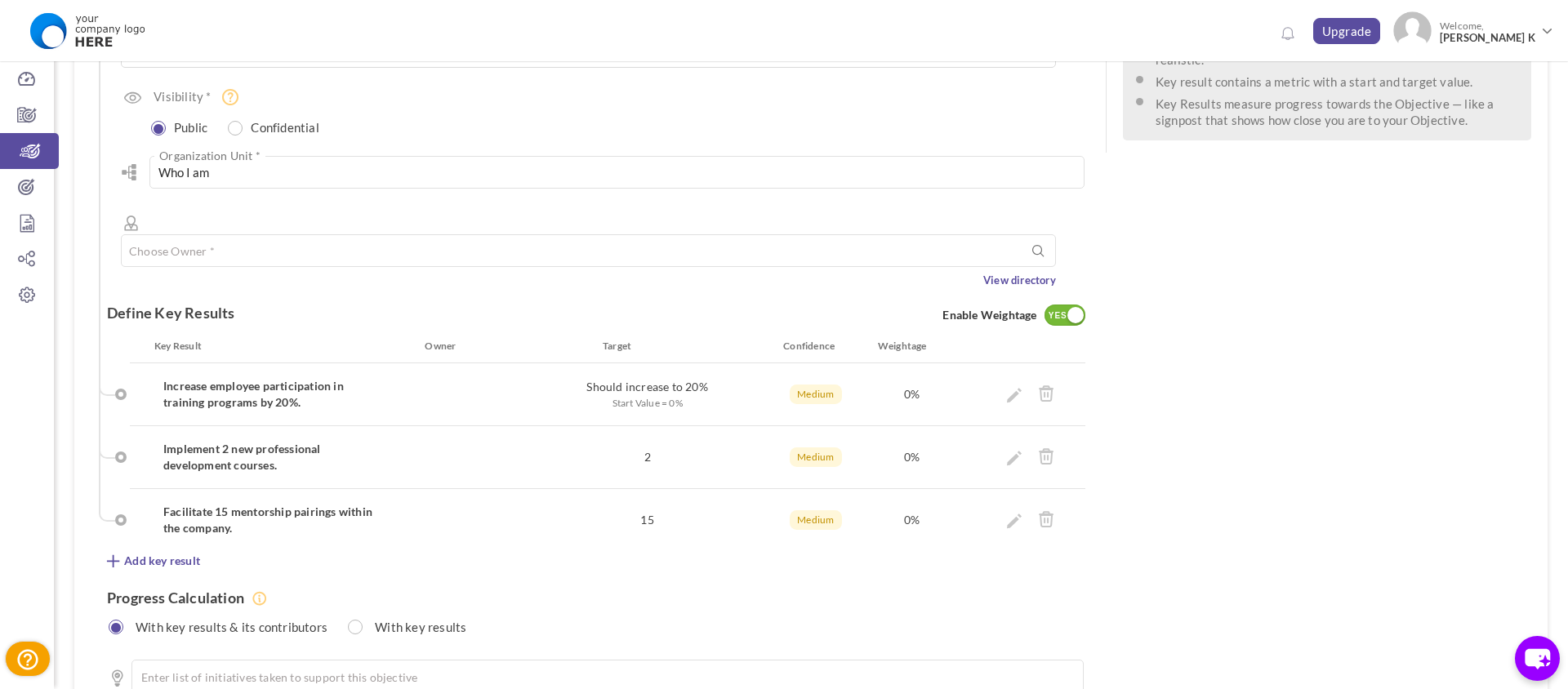
click at [1073, 308] on div at bounding box center [1076, 316] width 16 height 16
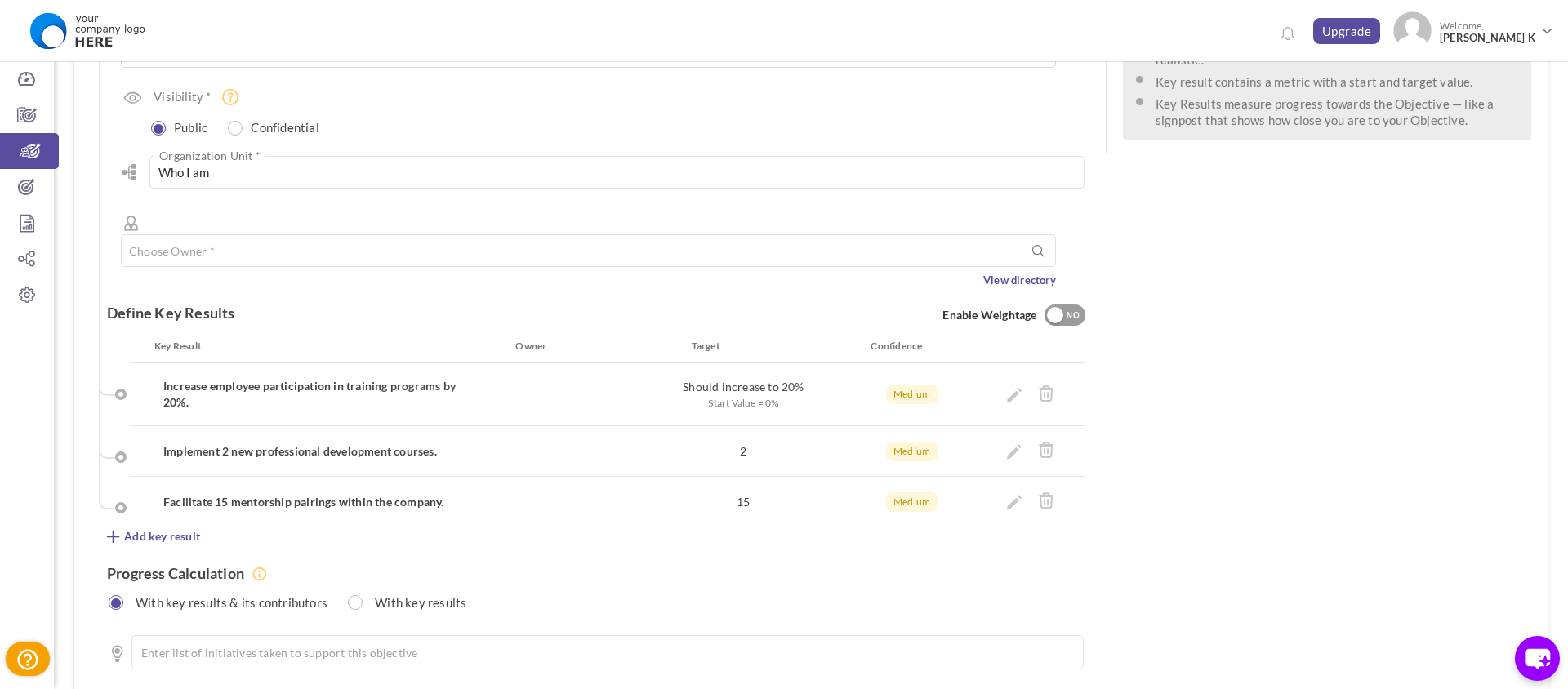
click at [1073, 309] on div "NO" at bounding box center [1074, 316] width 27 height 15
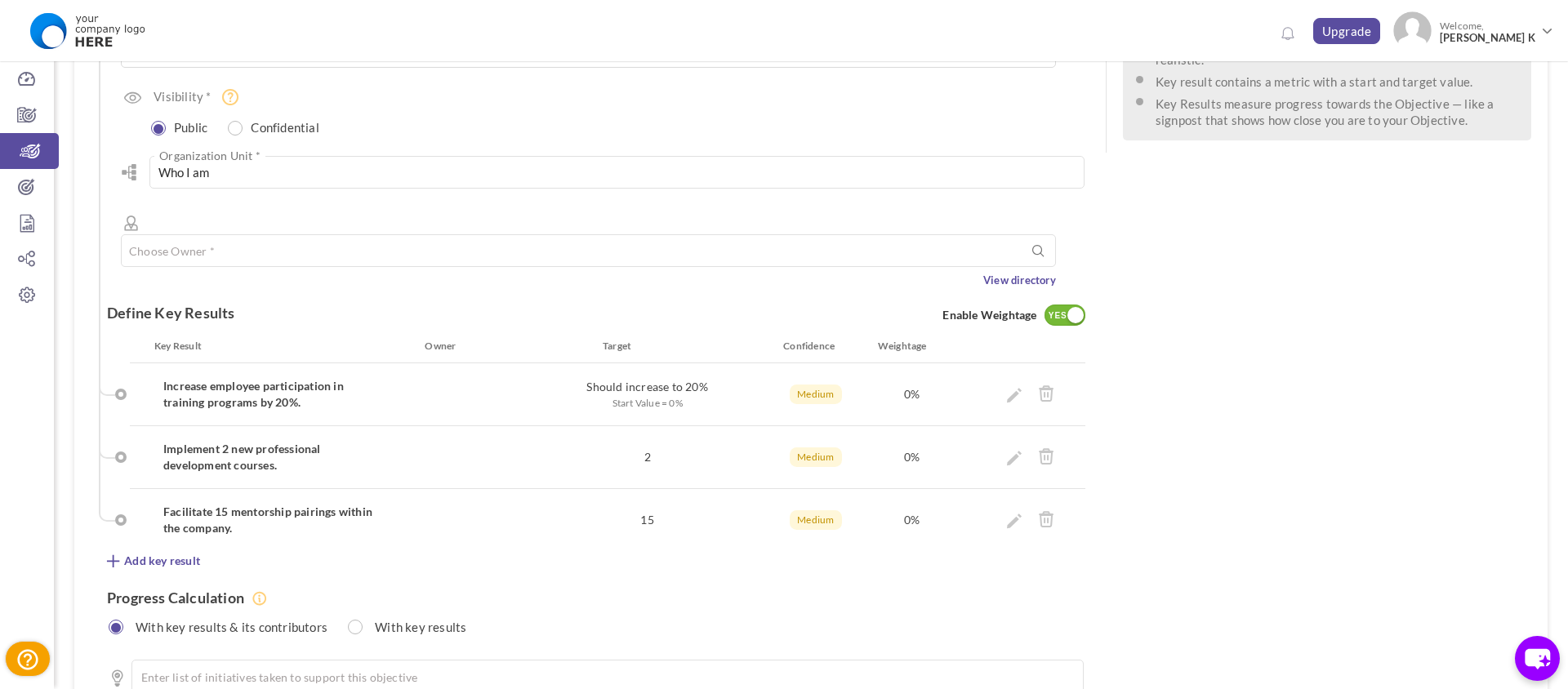
click at [1074, 308] on div at bounding box center [1076, 316] width 16 height 16
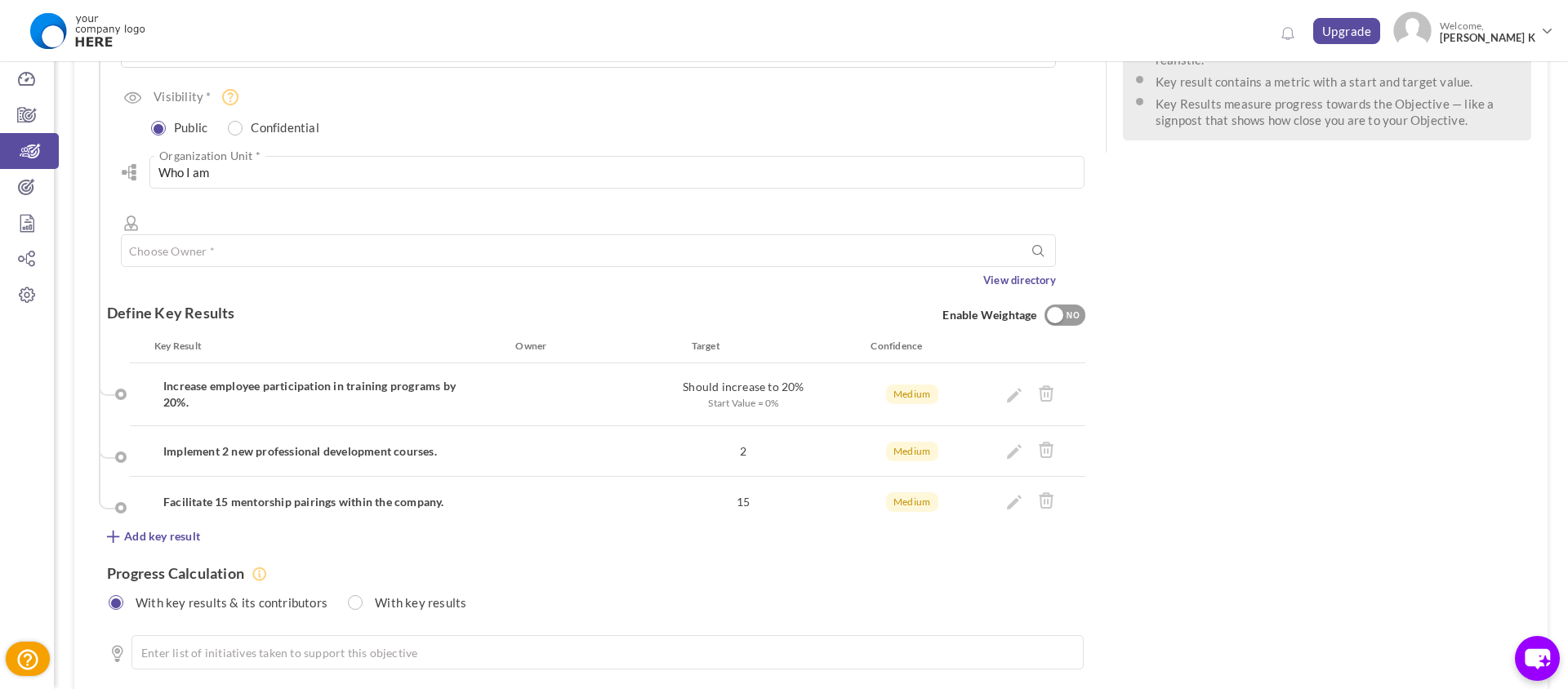
scroll to position [419, 0]
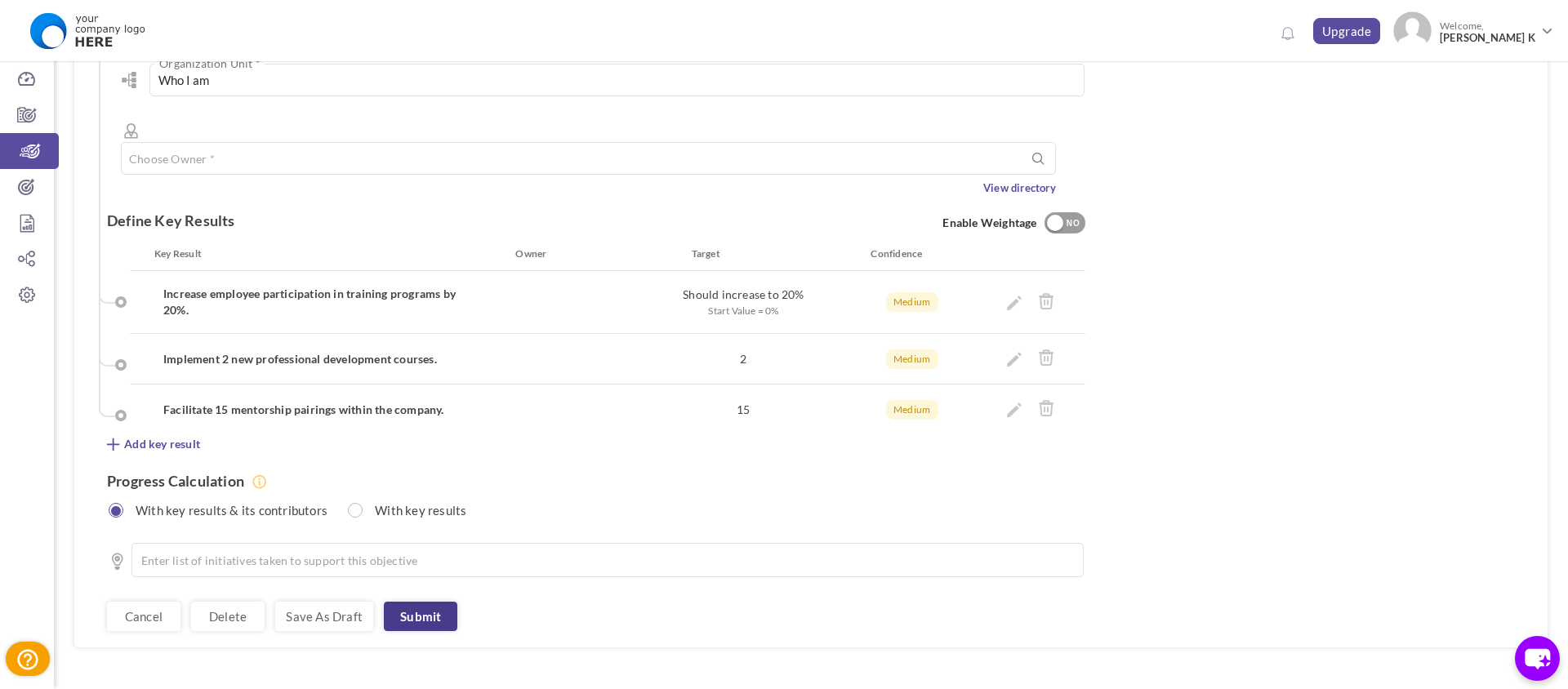
click at [406, 602] on link "Submit" at bounding box center [420, 616] width 74 height 29
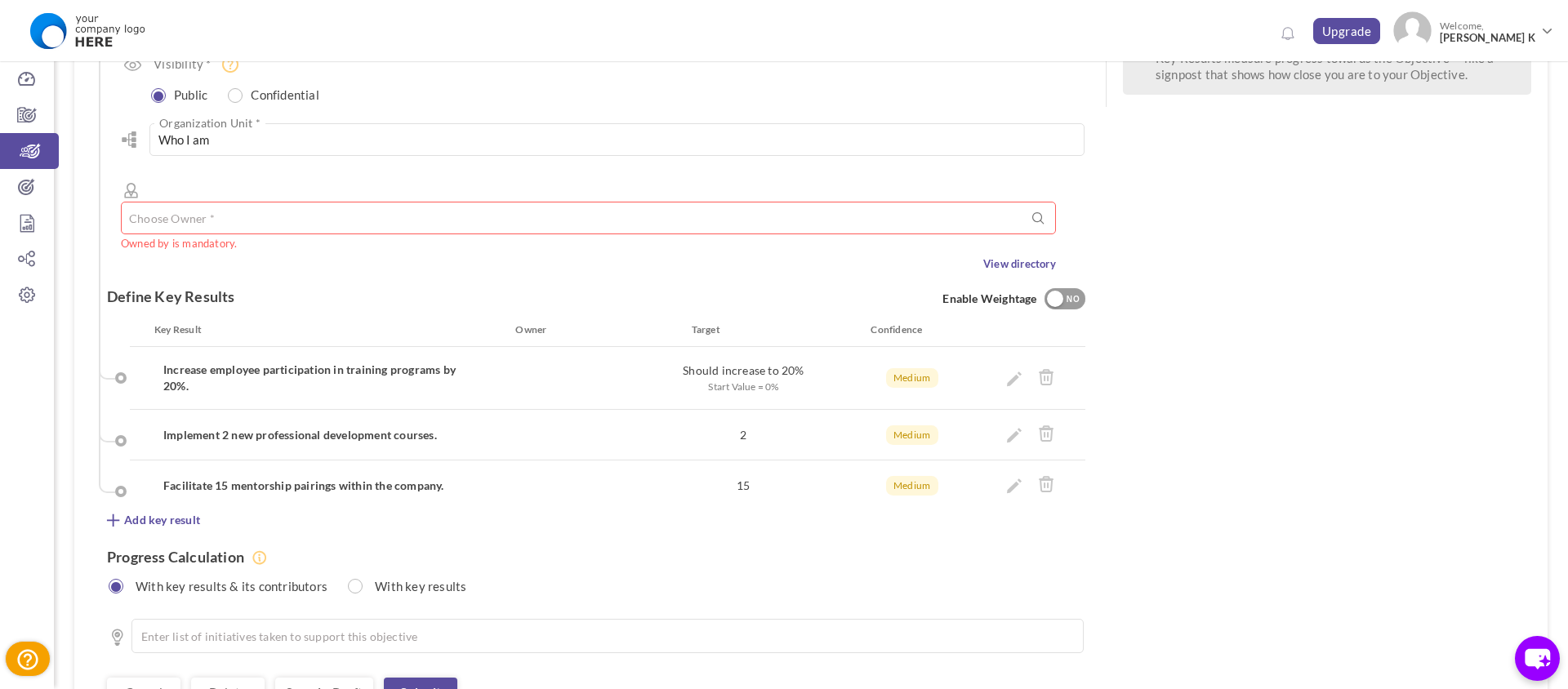
scroll to position [357, 0]
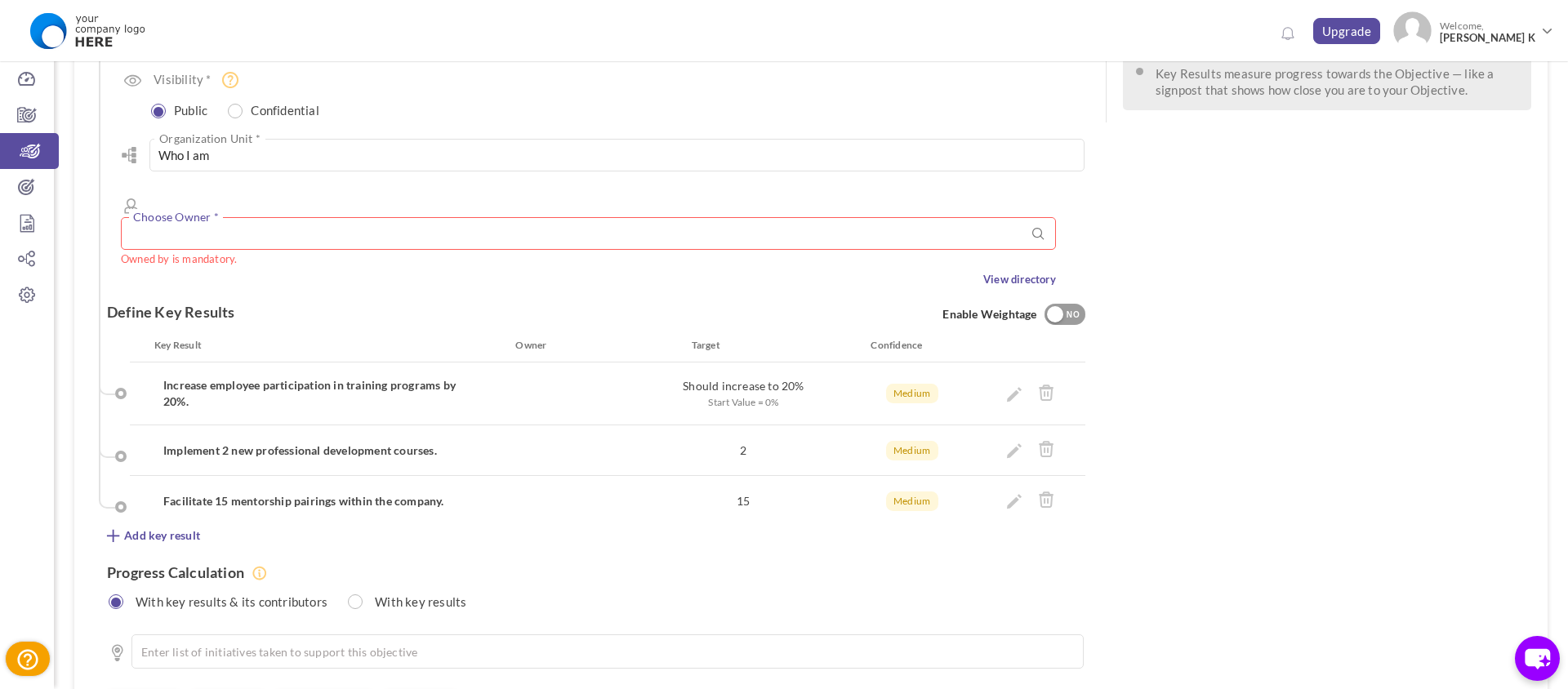
click at [453, 218] on input "text" at bounding box center [588, 234] width 935 height 33
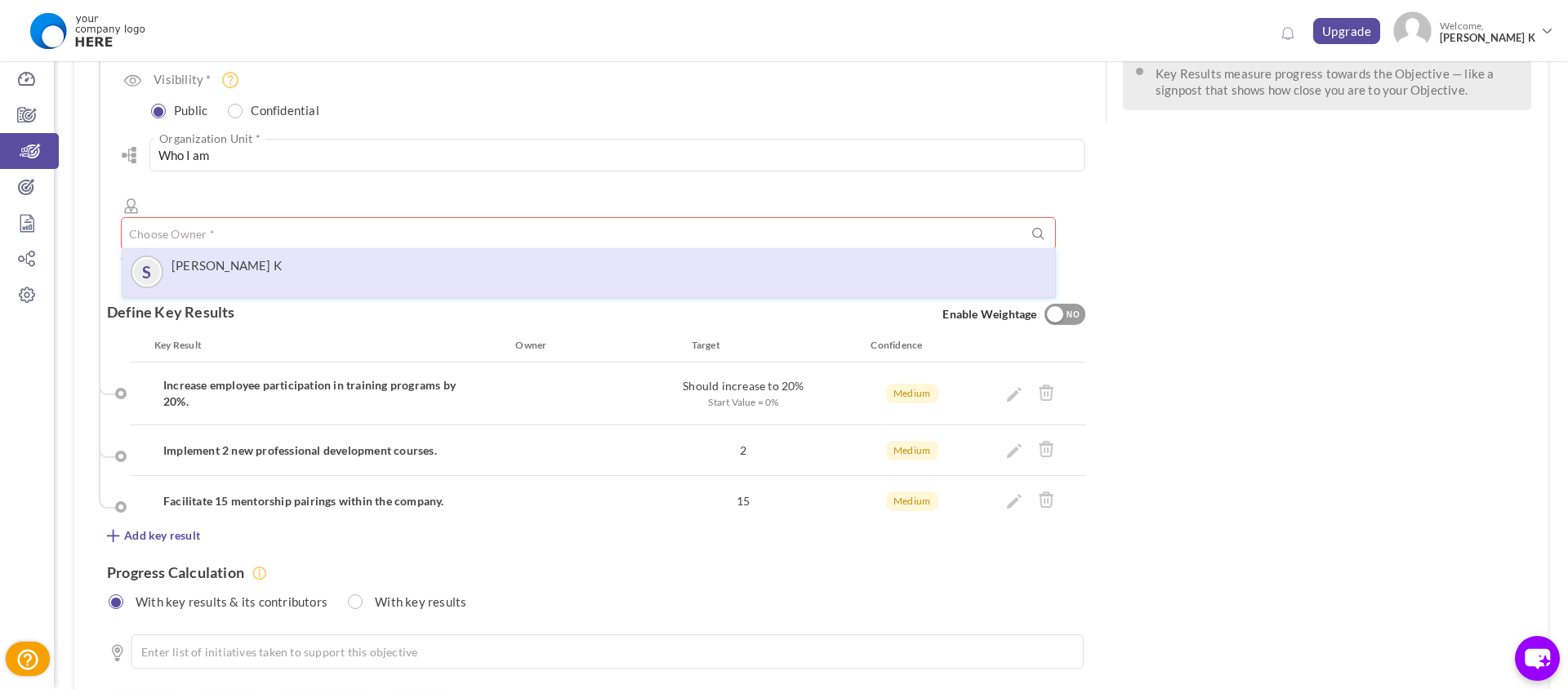
click at [429, 258] on div "S santhosh K" at bounding box center [589, 272] width 917 height 29
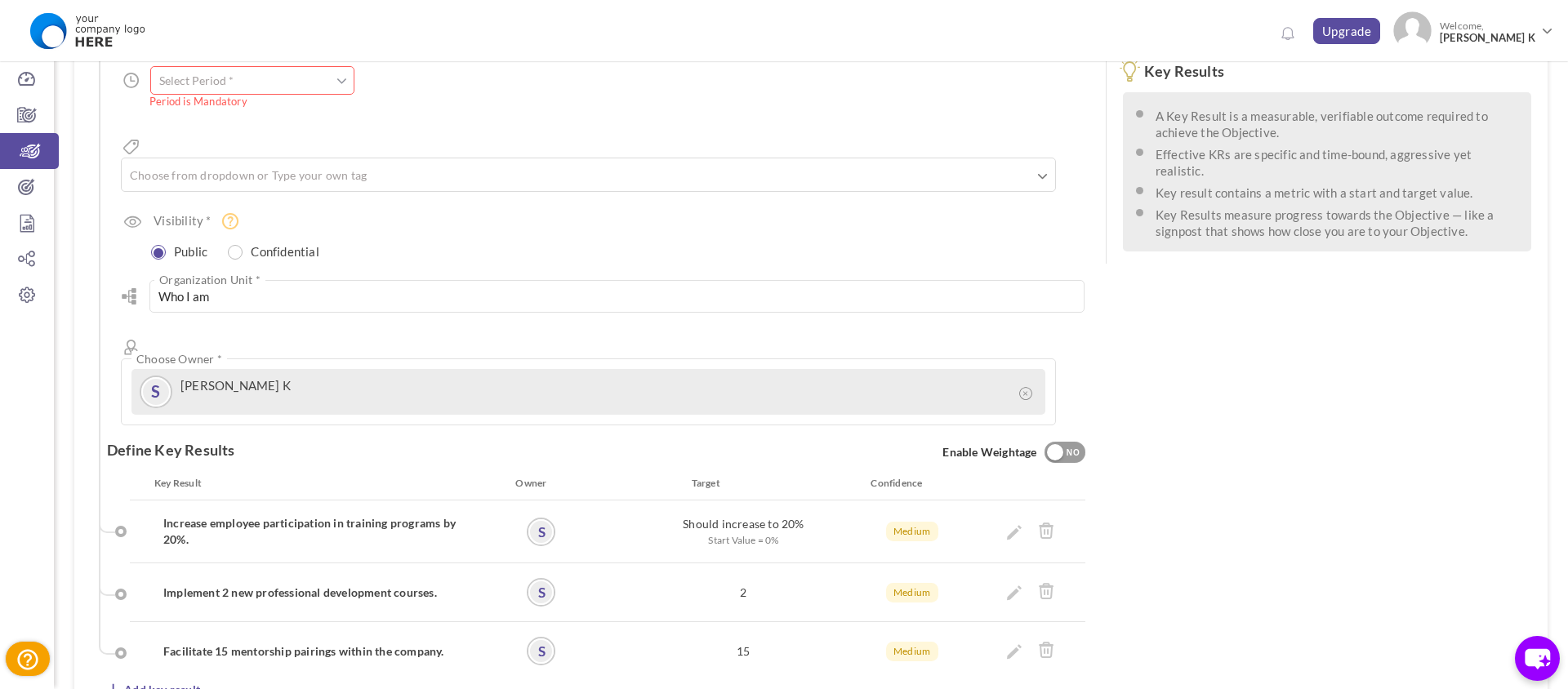
scroll to position [0, 0]
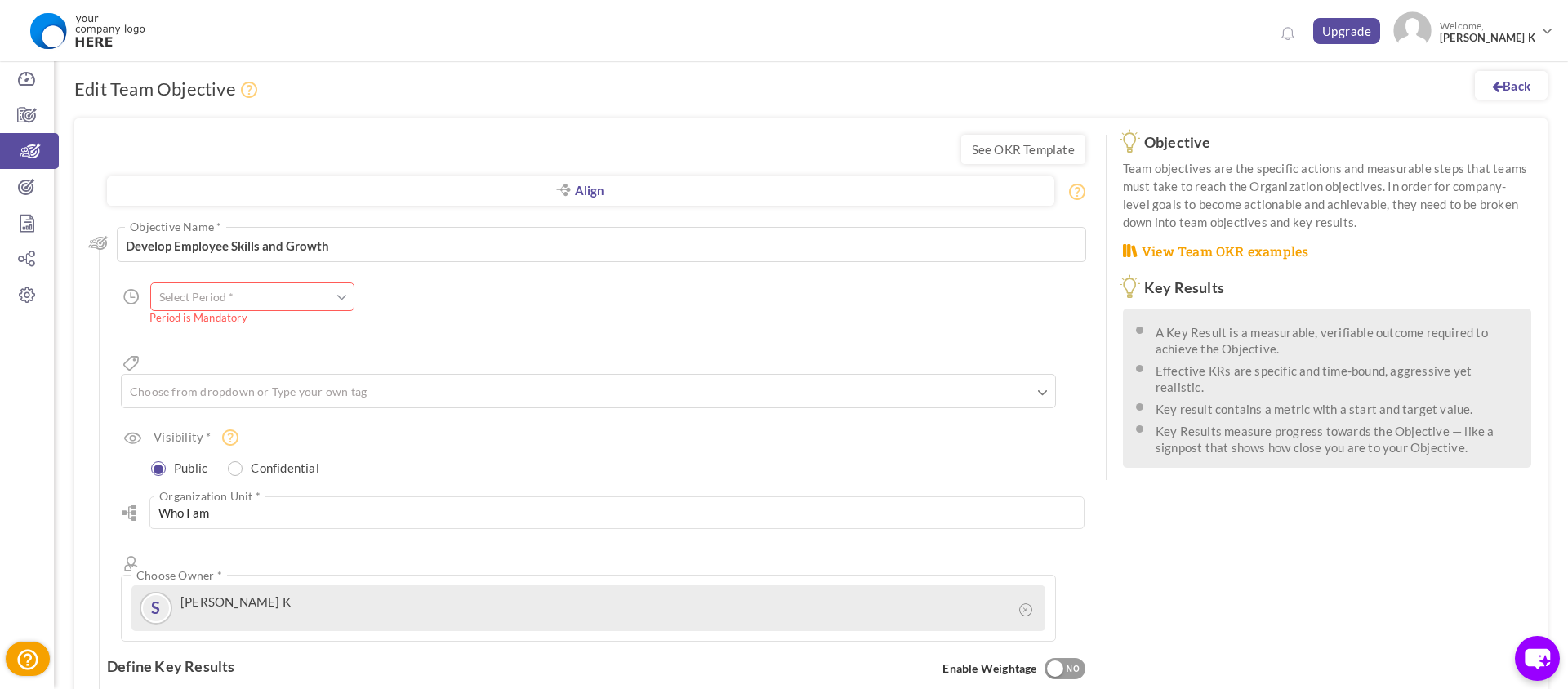
click at [282, 309] on input "text" at bounding box center [252, 297] width 204 height 29
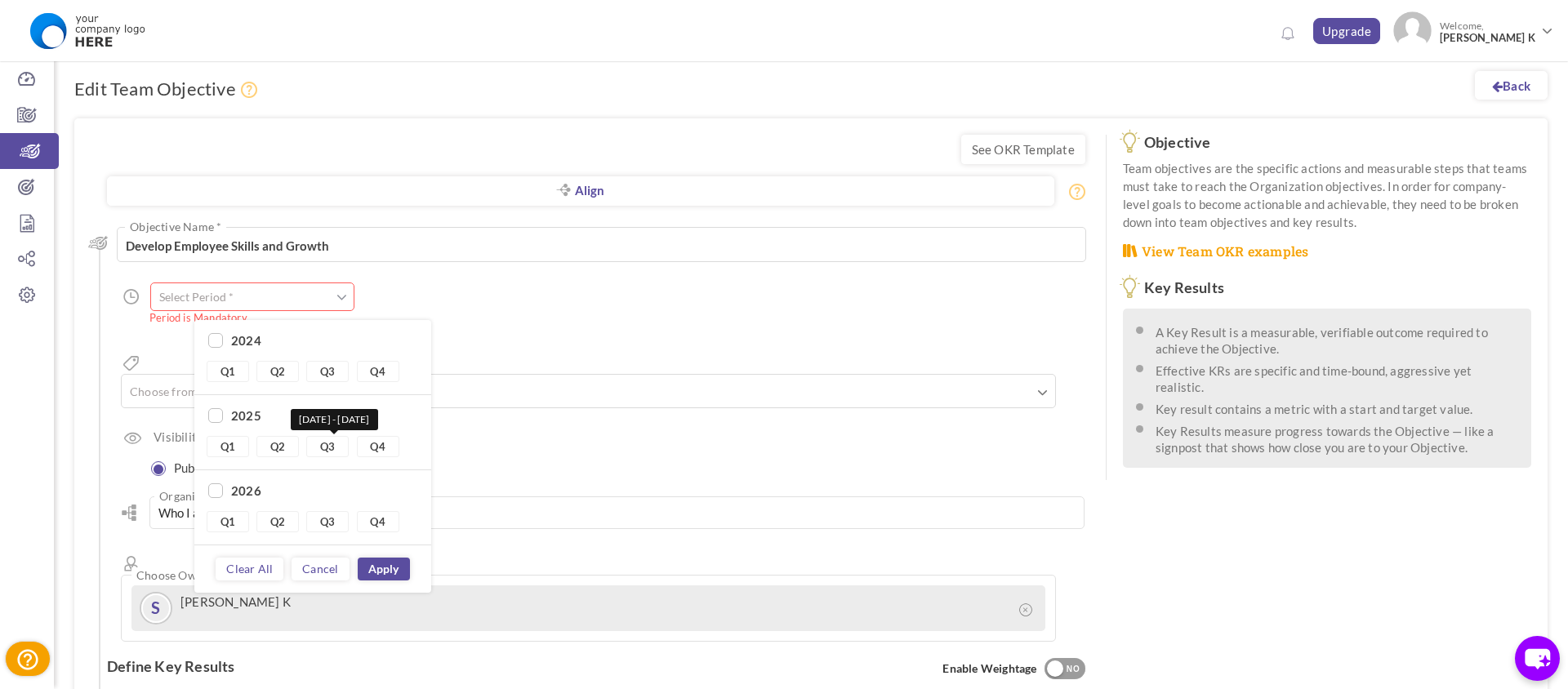
click at [338, 450] on link "Q3" at bounding box center [328, 446] width 43 height 21
type input "Q3 2025 - Q3 2025"
click at [376, 578] on link "Apply" at bounding box center [384, 569] width 52 height 23
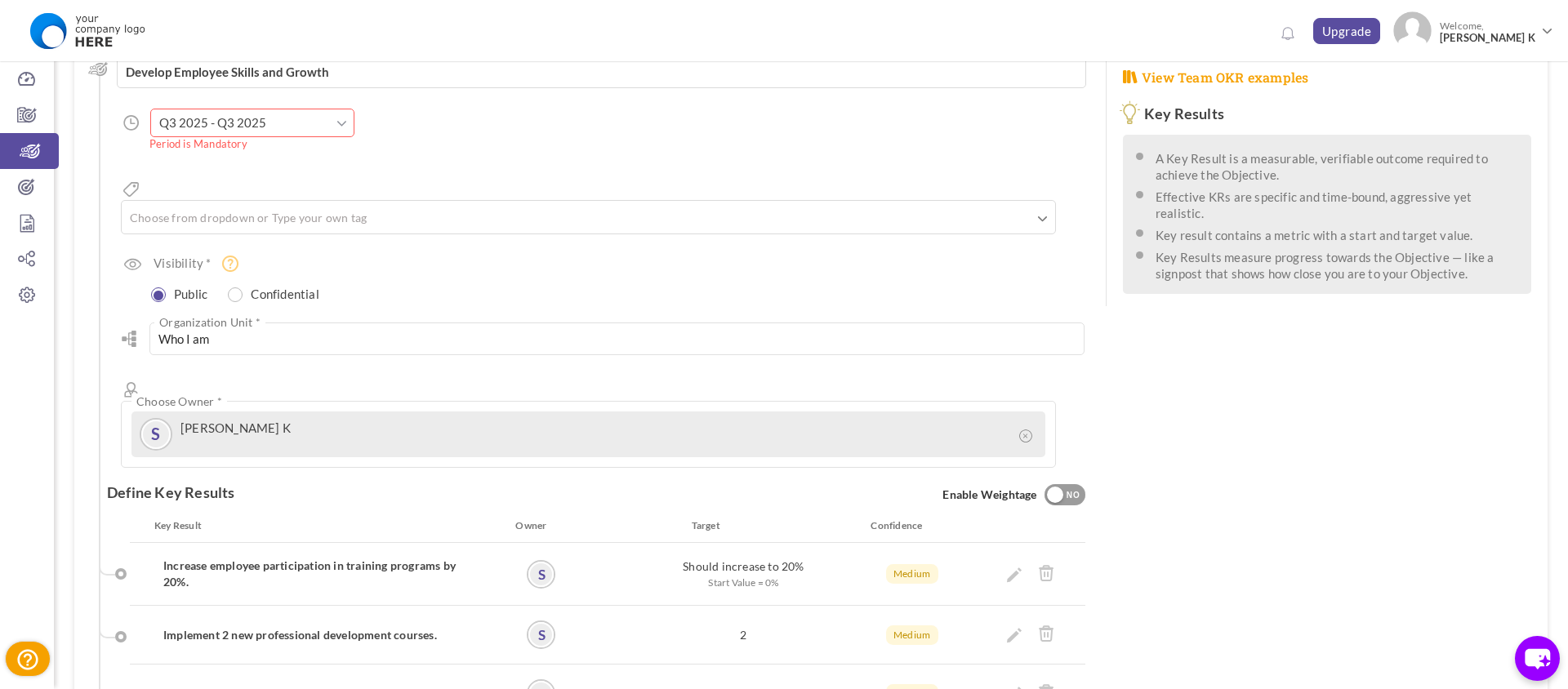
scroll to position [463, 0]
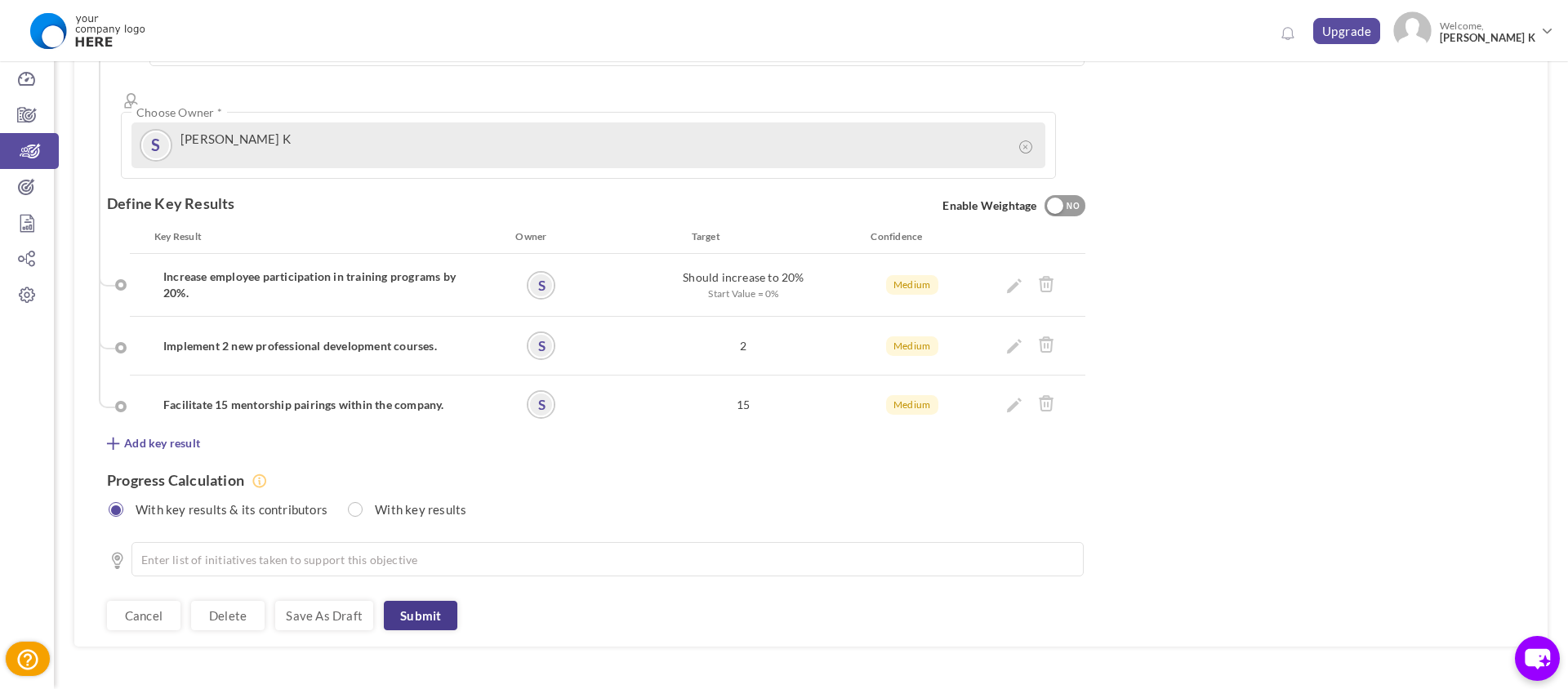
click at [396, 601] on link "Submit" at bounding box center [420, 615] width 74 height 29
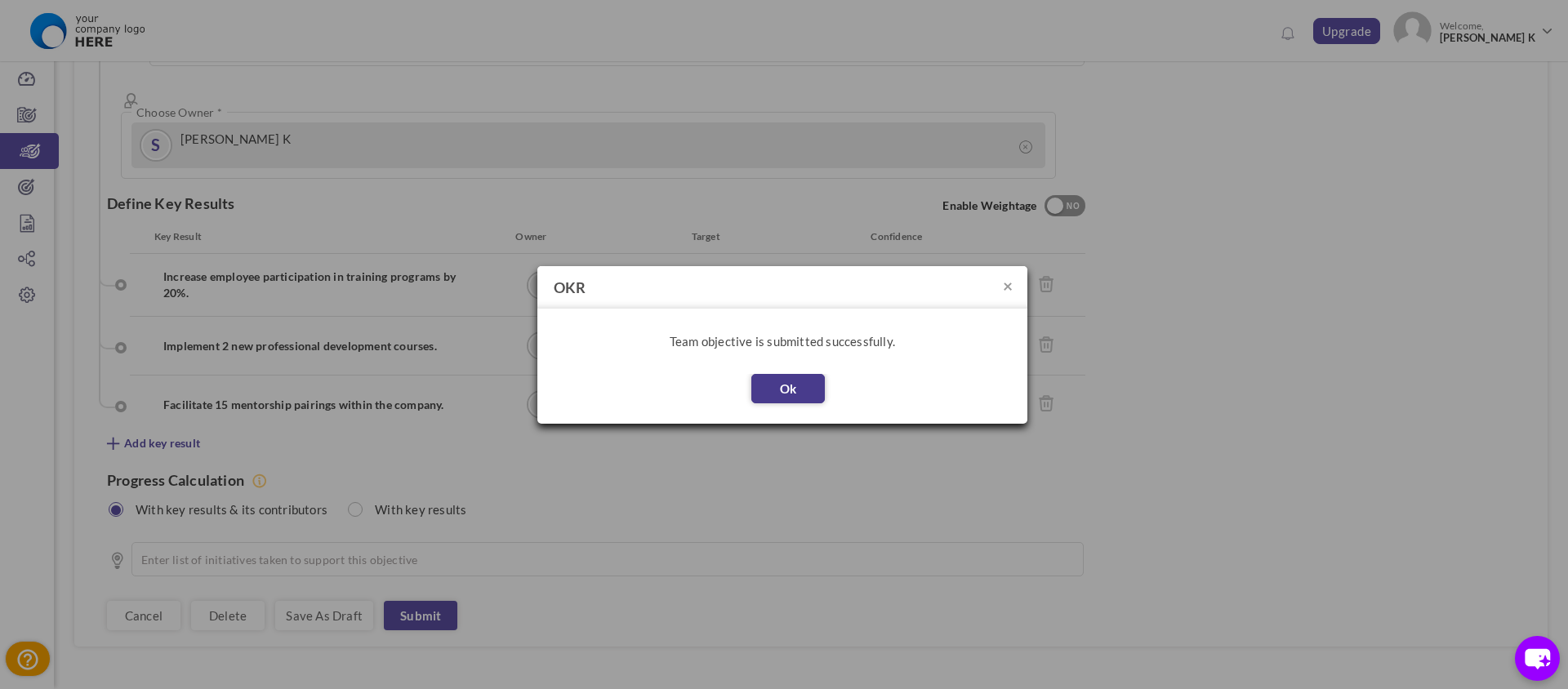
click at [780, 385] on button "Ok" at bounding box center [788, 388] width 74 height 29
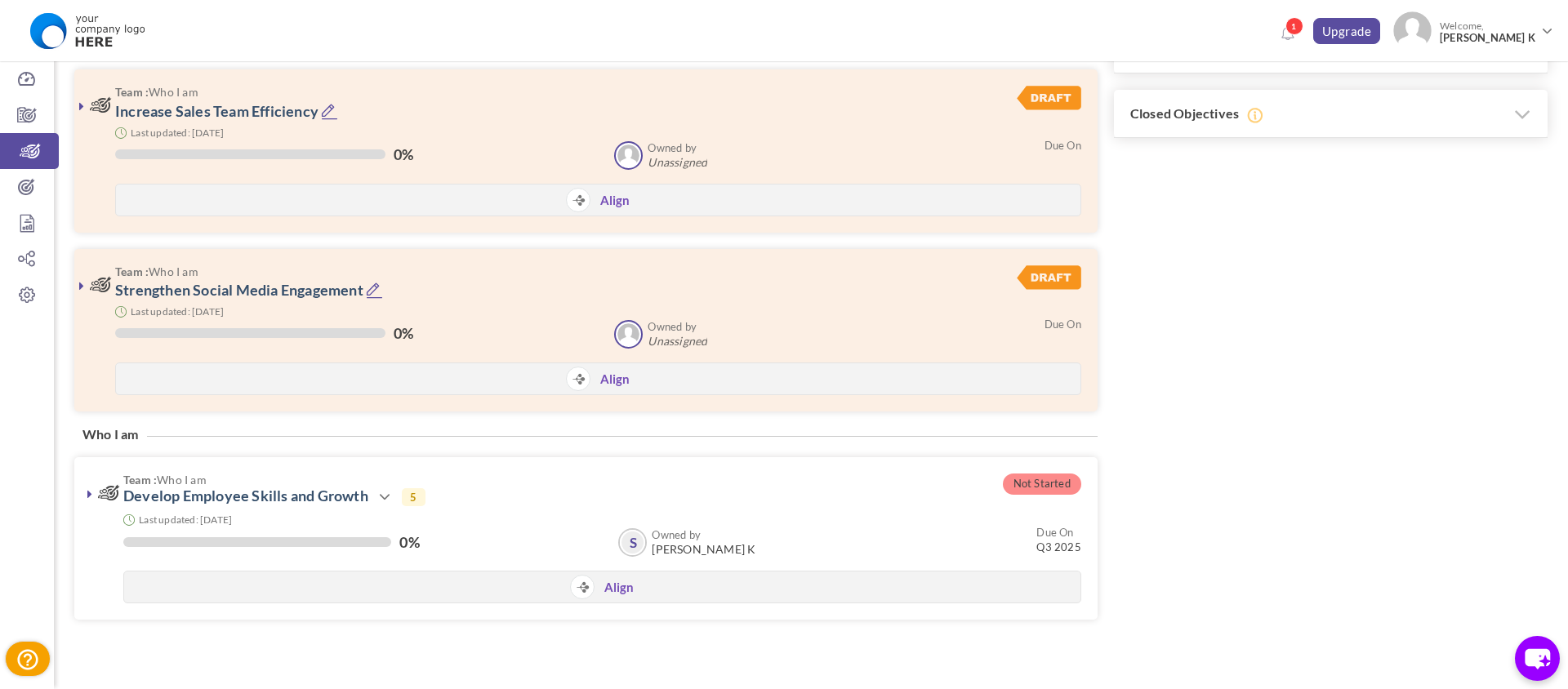
scroll to position [519, 0]
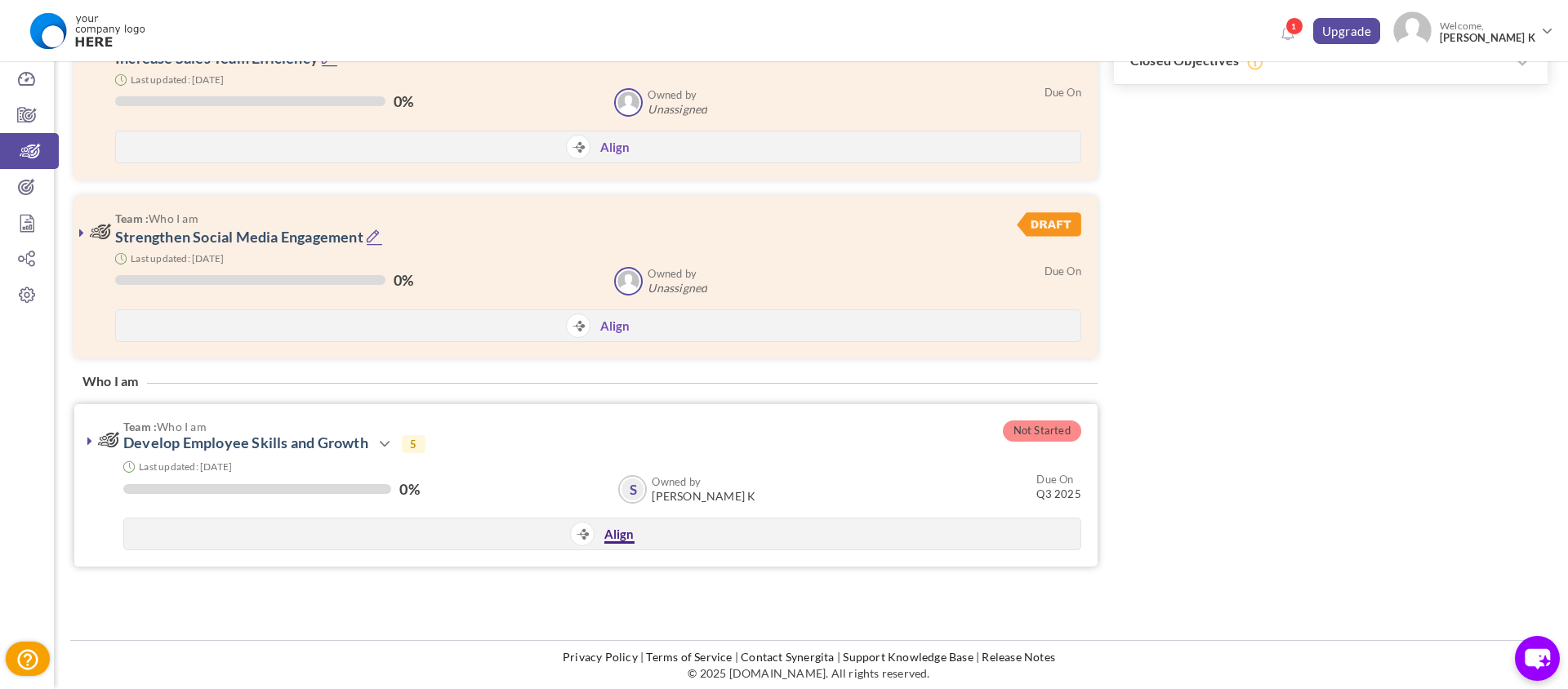
click at [618, 533] on link "Align" at bounding box center [619, 535] width 30 height 17
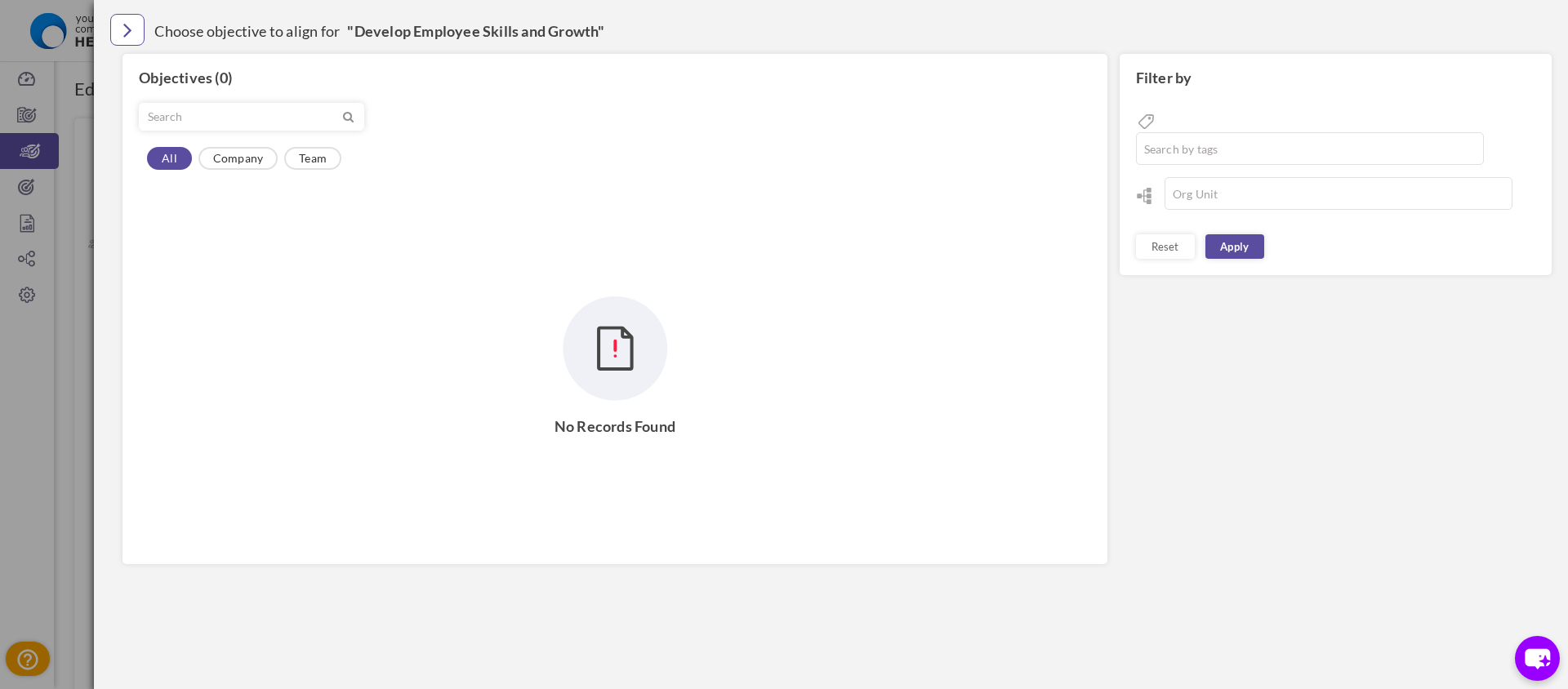
click at [131, 30] on icon "Close" at bounding box center [127, 29] width 9 height 25
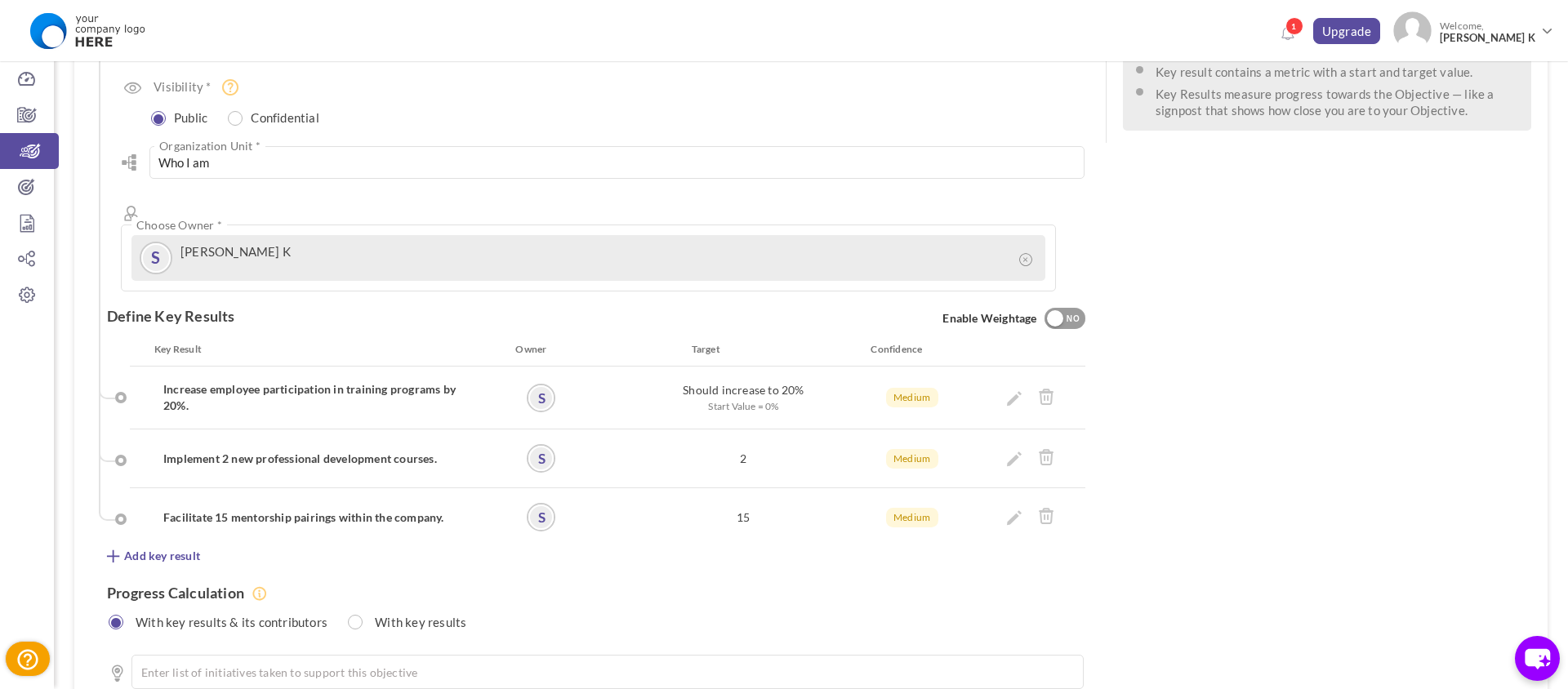
scroll to position [340, 0]
